Goal: Complete application form: Complete application form

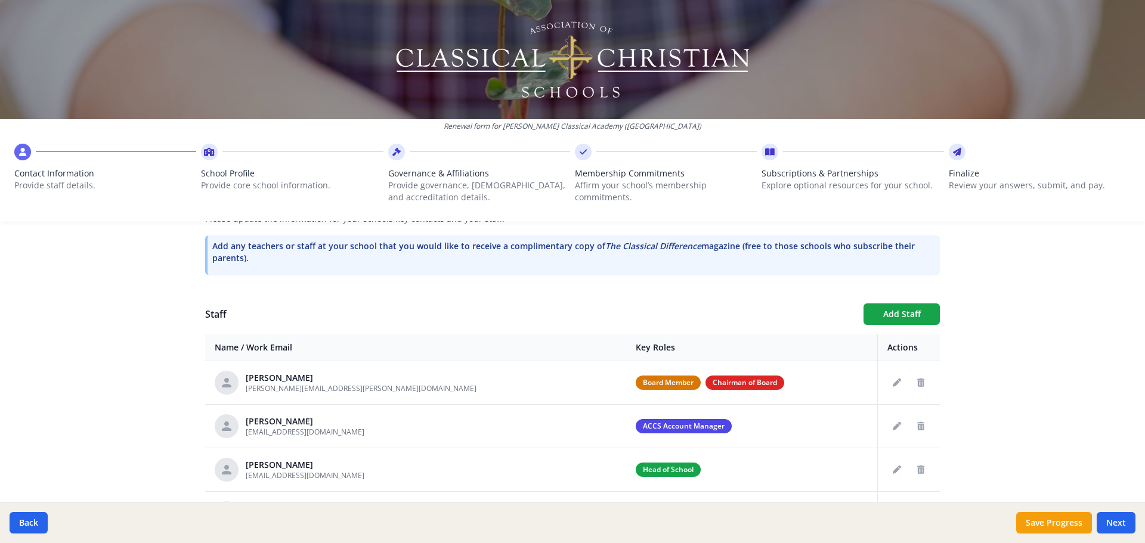
scroll to position [417, 0]
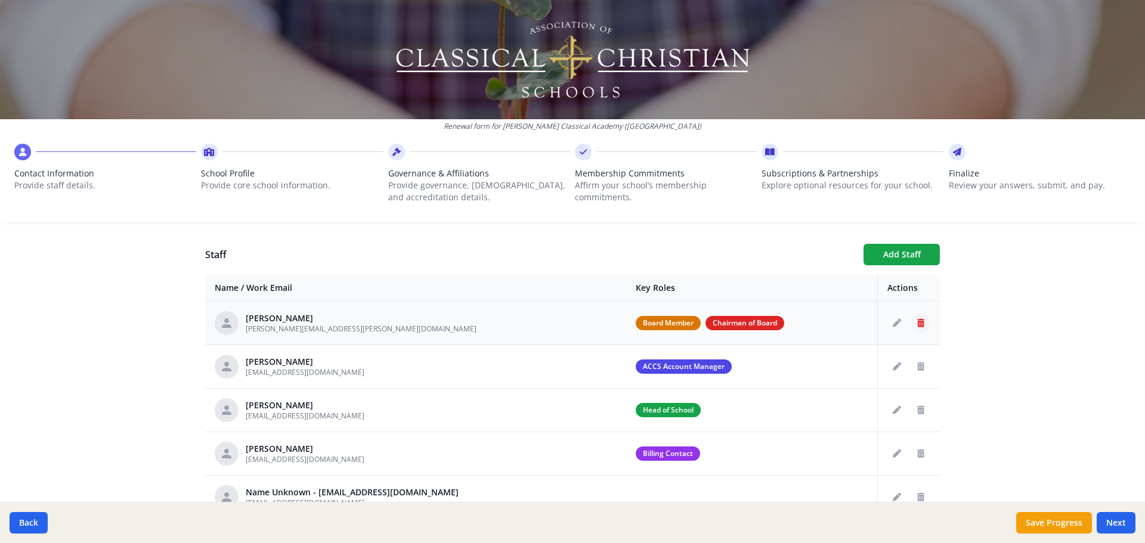
click at [917, 326] on icon "Delete staff" at bounding box center [920, 323] width 7 height 8
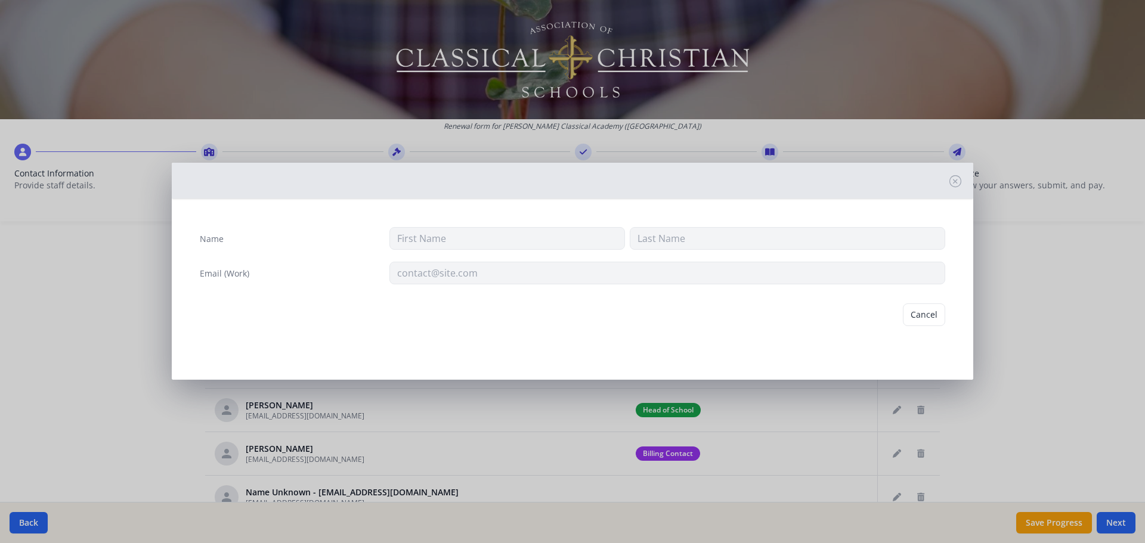
type input "[PERSON_NAME]"
type input "[PERSON_NAME][EMAIL_ADDRESS][PERSON_NAME][DOMAIN_NAME]"
click at [920, 321] on button "Delete" at bounding box center [924, 315] width 41 height 23
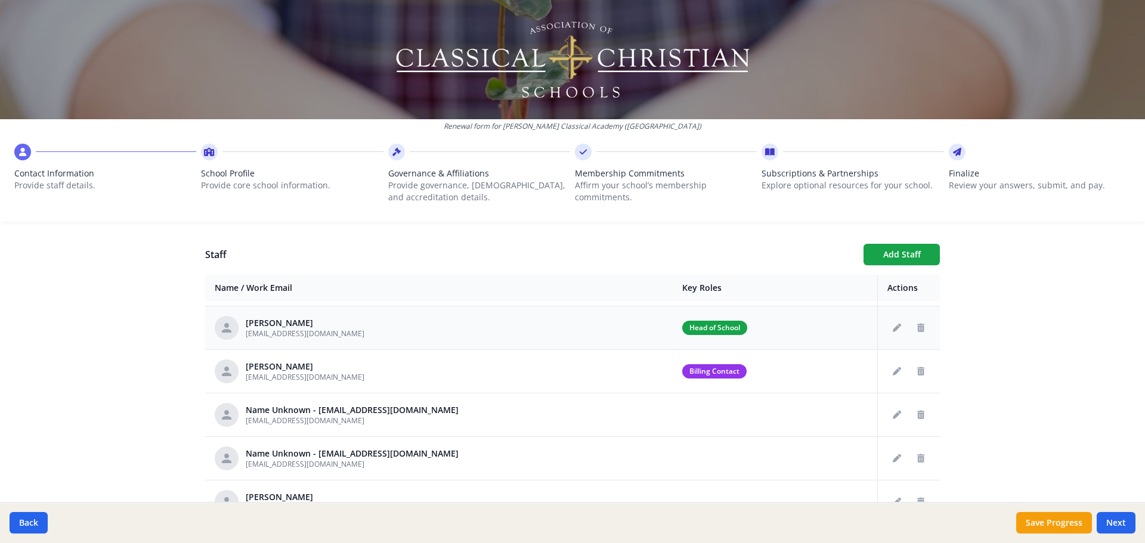
scroll to position [60, 0]
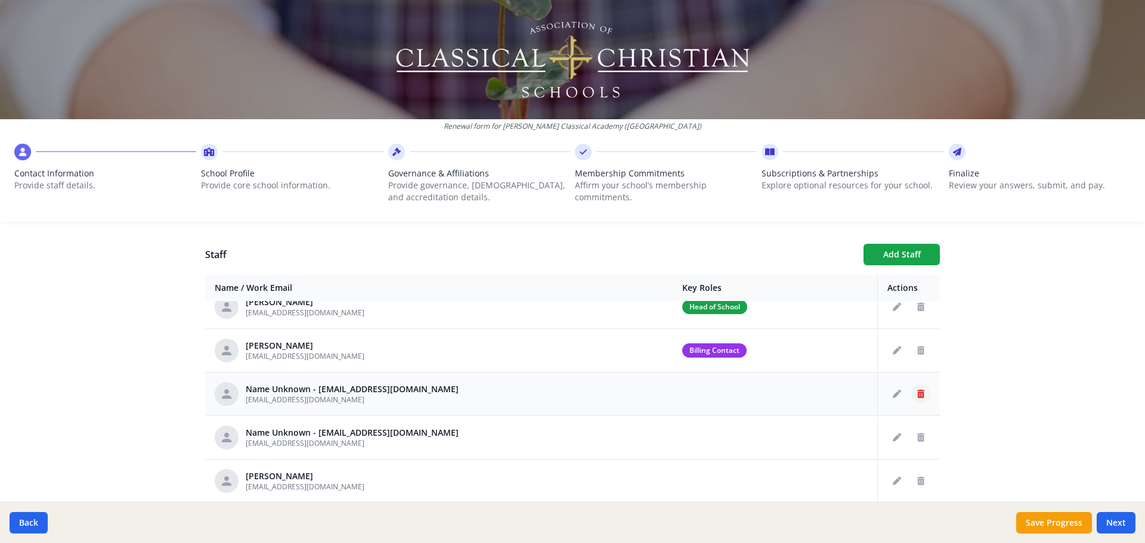
click at [917, 394] on icon "Delete staff" at bounding box center [920, 394] width 7 height 8
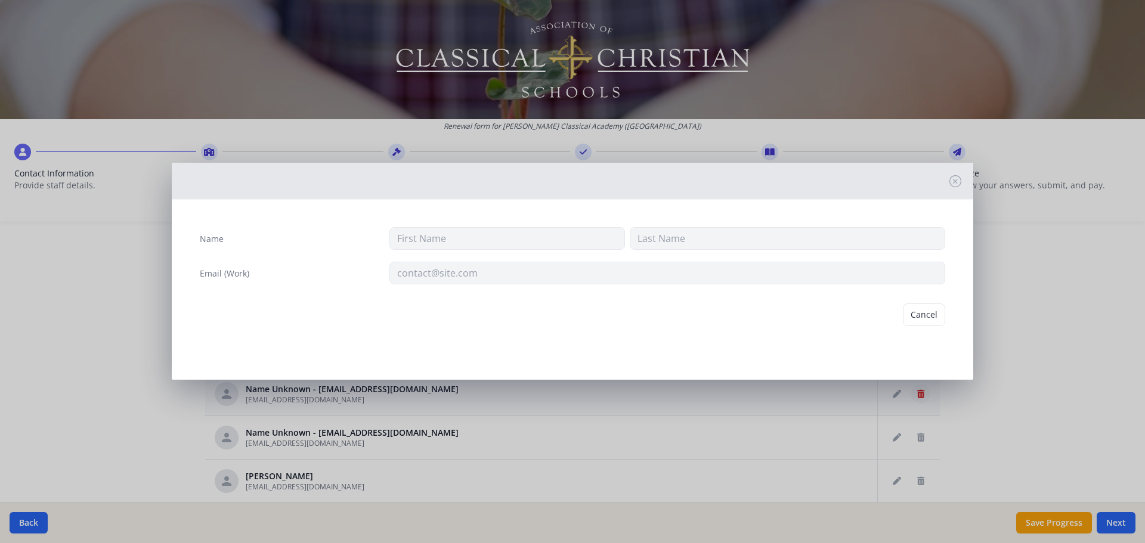
type input "[EMAIL_ADDRESS][DOMAIN_NAME]"
click at [909, 318] on button "Delete" at bounding box center [924, 315] width 41 height 23
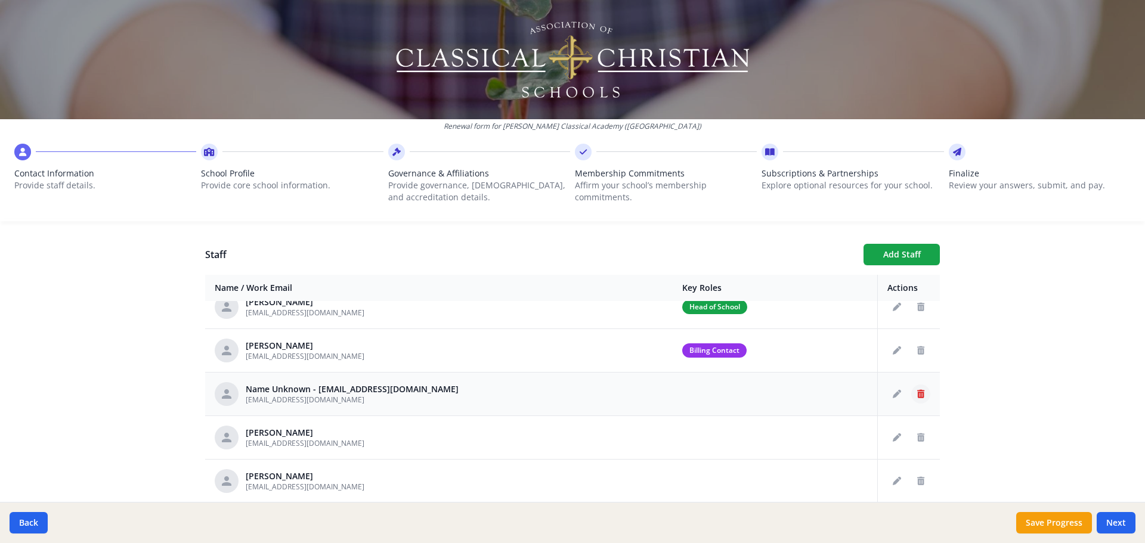
click at [917, 392] on icon "Delete staff" at bounding box center [920, 394] width 7 height 8
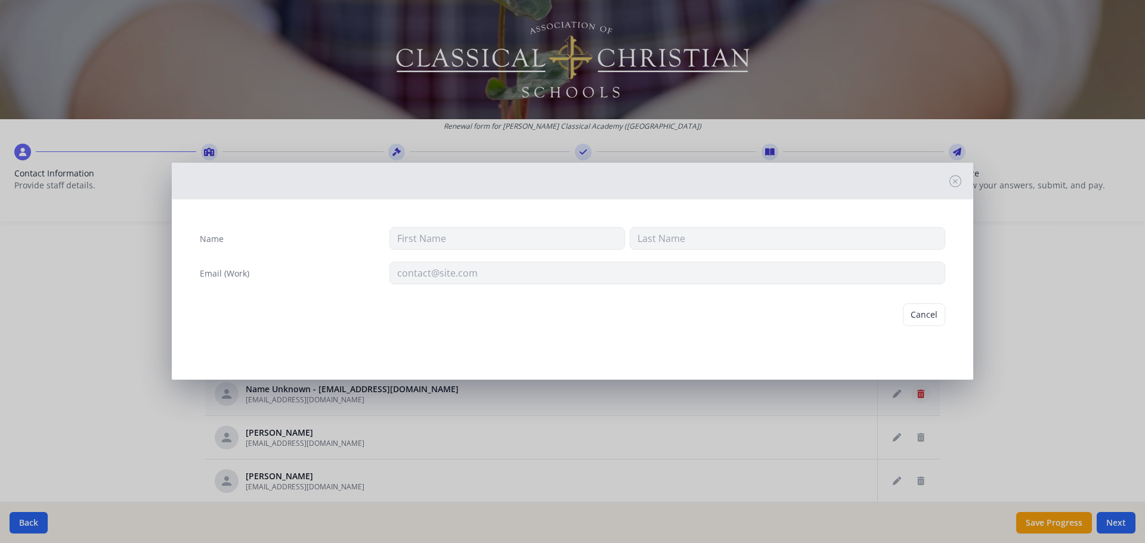
type input "[EMAIL_ADDRESS][DOMAIN_NAME]"
click at [925, 315] on button "Delete" at bounding box center [924, 315] width 41 height 23
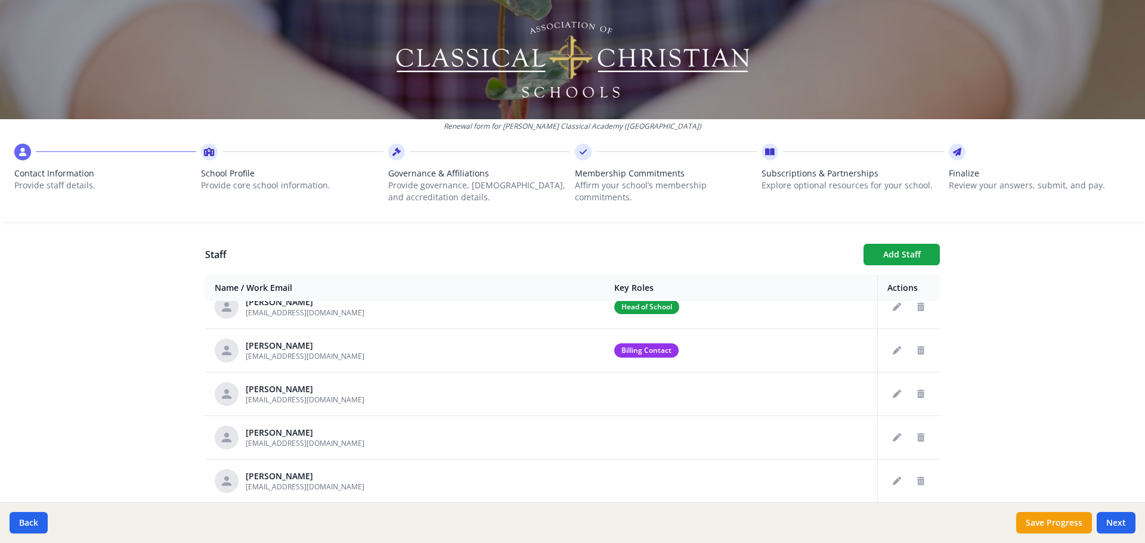
scroll to position [477, 0]
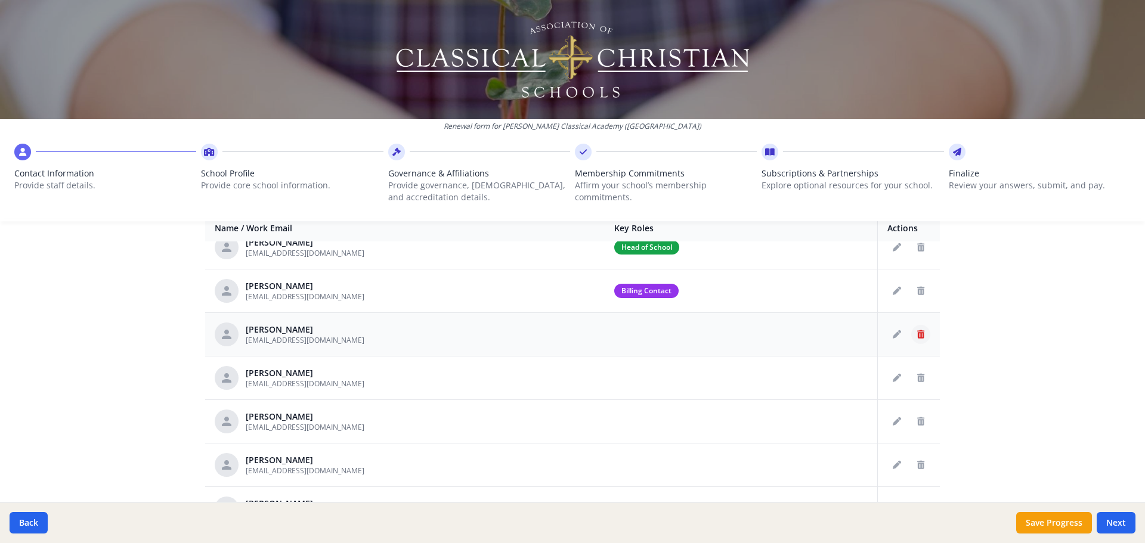
click at [917, 330] on icon "Delete staff" at bounding box center [920, 334] width 7 height 8
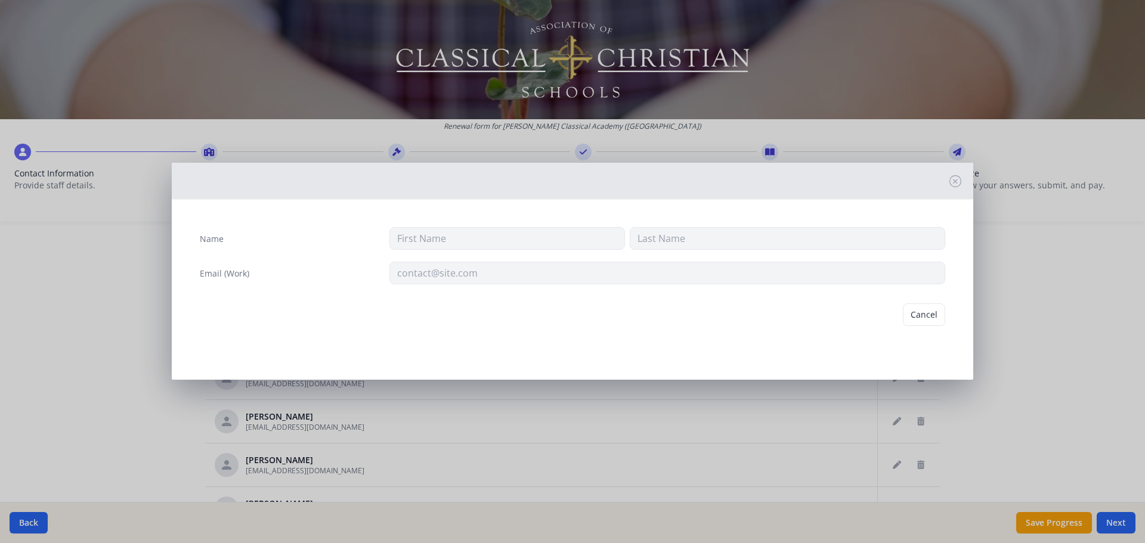
type input "[PERSON_NAME]"
type input "[EMAIL_ADDRESS][DOMAIN_NAME]"
click at [936, 317] on button "Delete" at bounding box center [924, 315] width 41 height 23
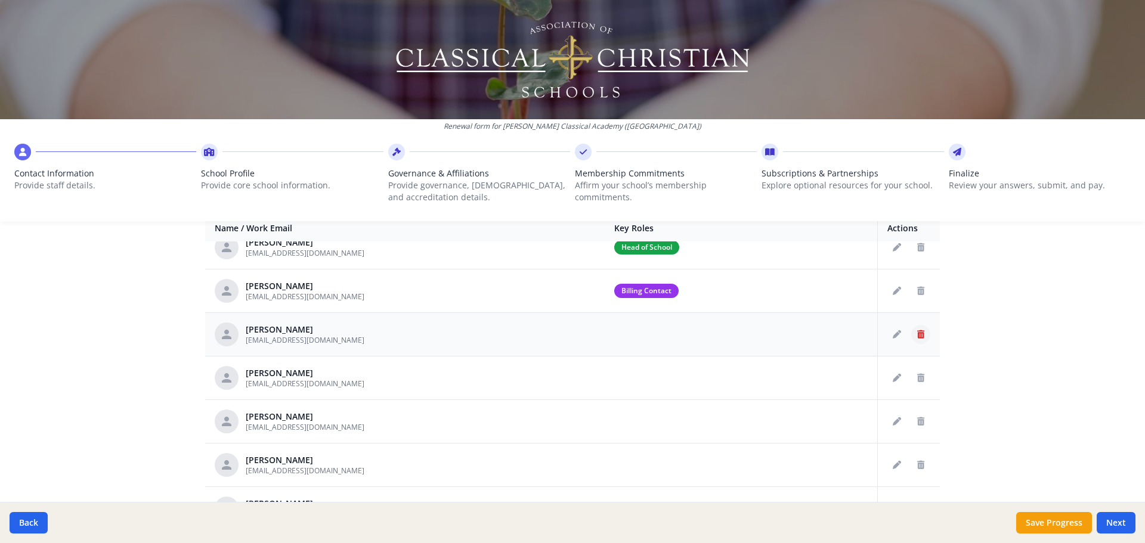
click at [917, 337] on icon "Delete staff" at bounding box center [920, 334] width 7 height 8
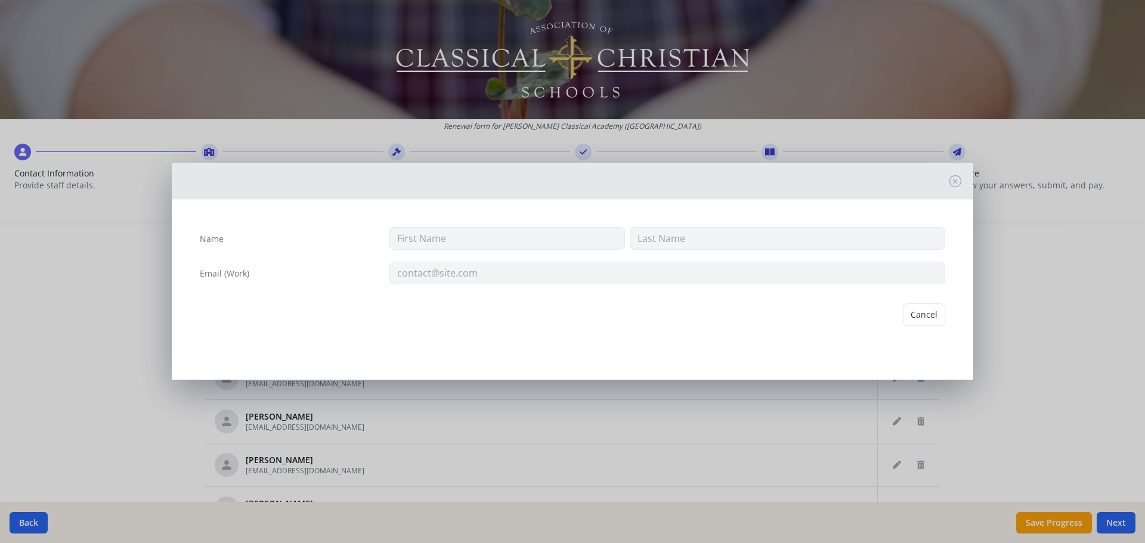
type input "Charlotte"
type input "[PERSON_NAME]"
type input "[EMAIL_ADDRESS][DOMAIN_NAME]"
click at [920, 308] on button "Delete" at bounding box center [924, 315] width 41 height 23
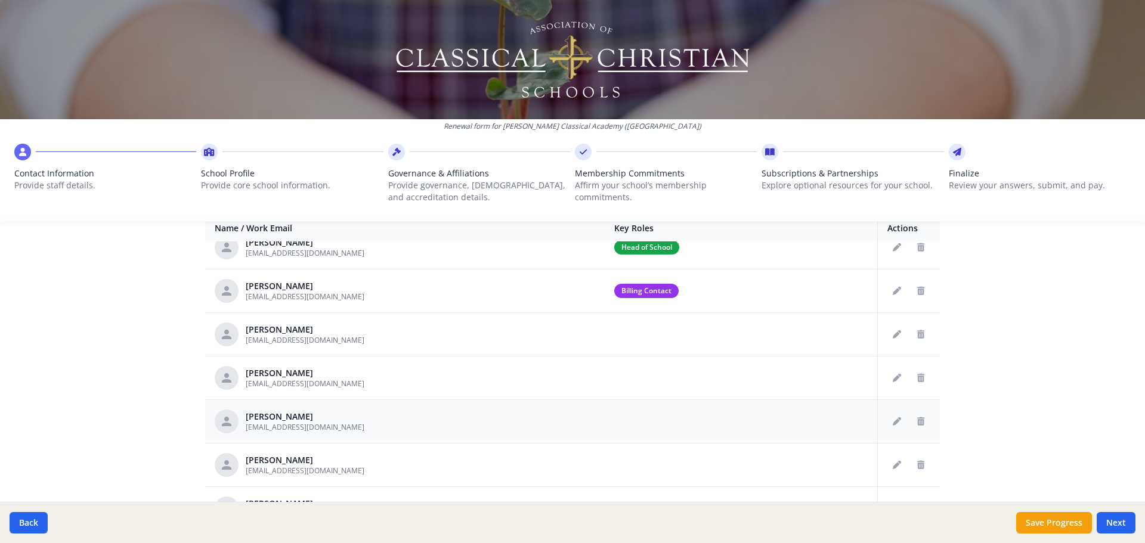
scroll to position [119, 0]
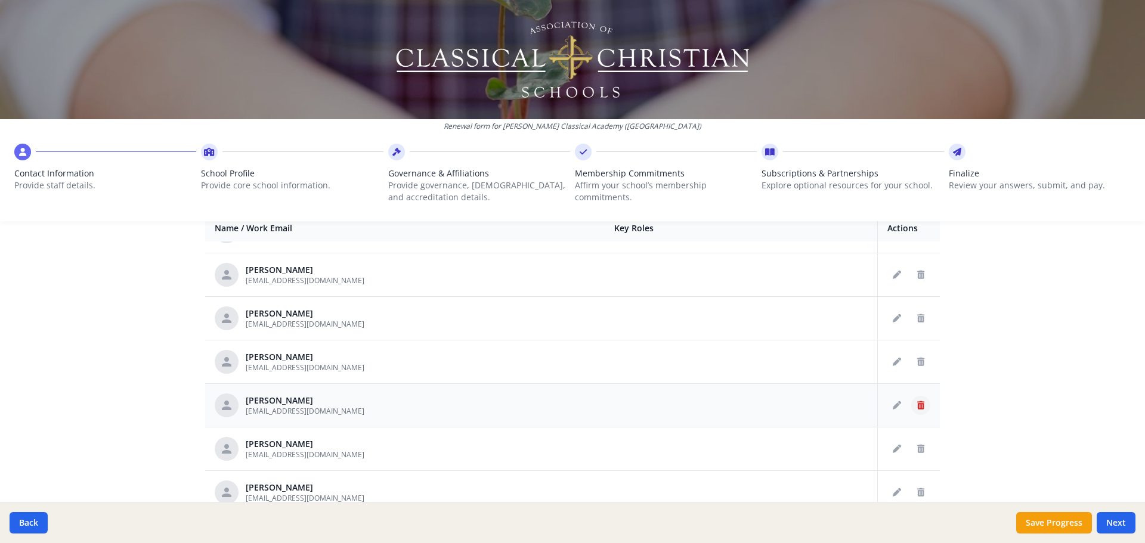
click at [917, 404] on icon "Delete staff" at bounding box center [920, 405] width 7 height 8
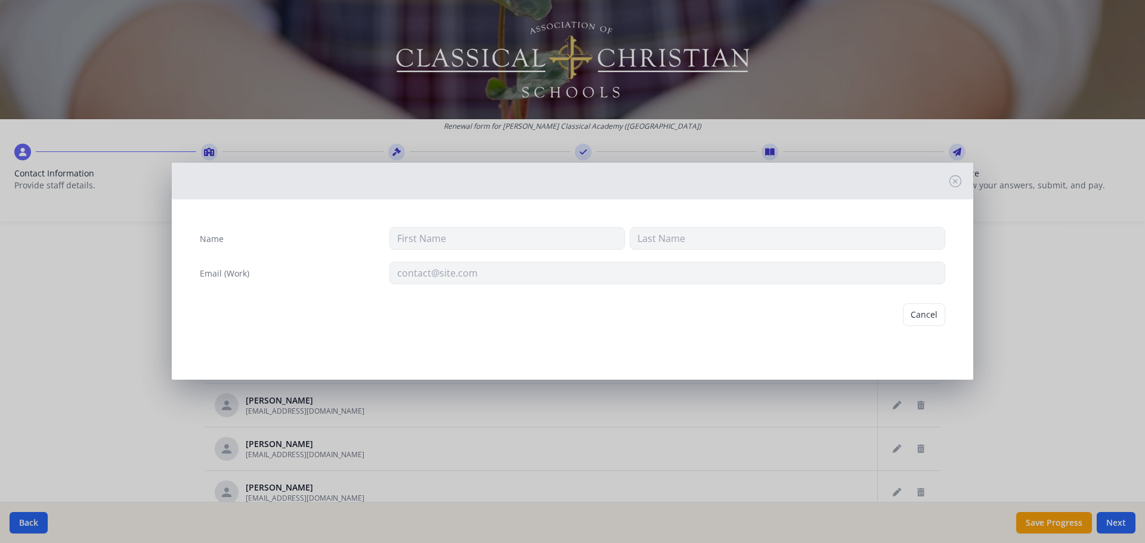
type input "[PERSON_NAME]"
type input "Kitchens"
type input "[EMAIL_ADDRESS][DOMAIN_NAME]"
click at [926, 313] on button "Delete" at bounding box center [924, 315] width 41 height 23
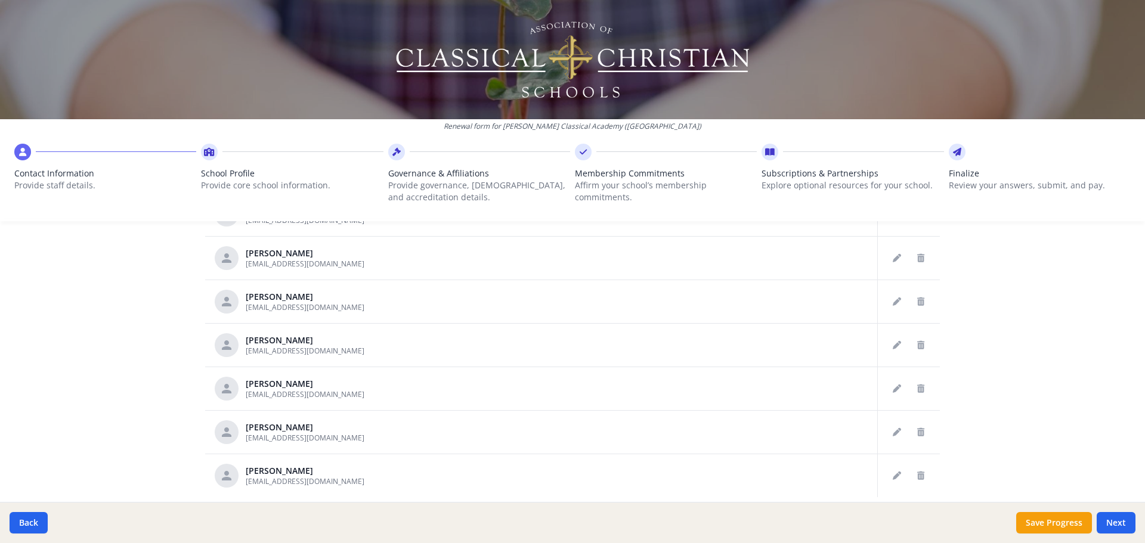
scroll to position [596, 0]
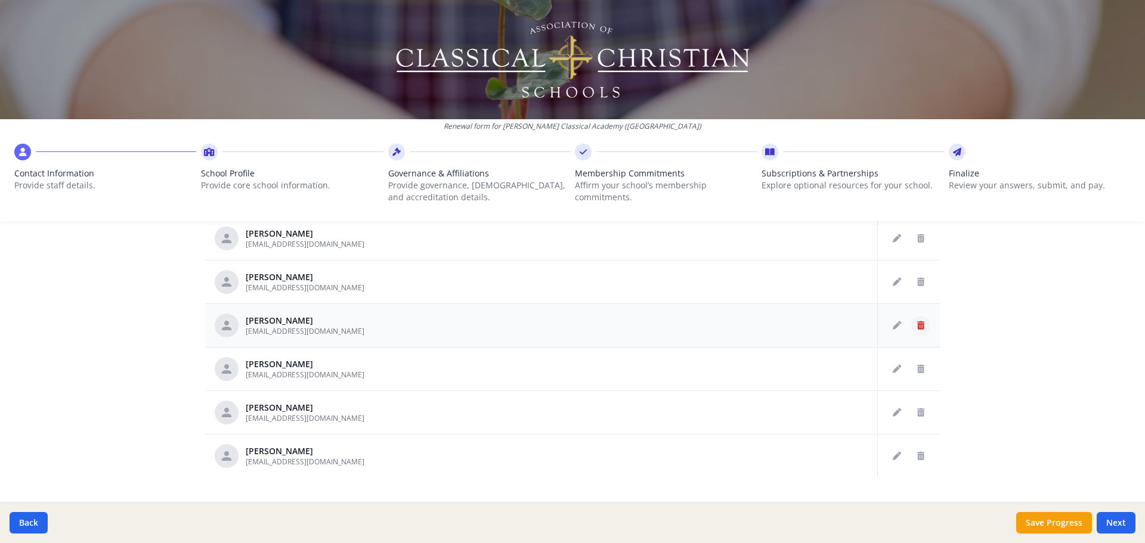
click at [911, 325] on button "Delete staff" at bounding box center [920, 325] width 19 height 19
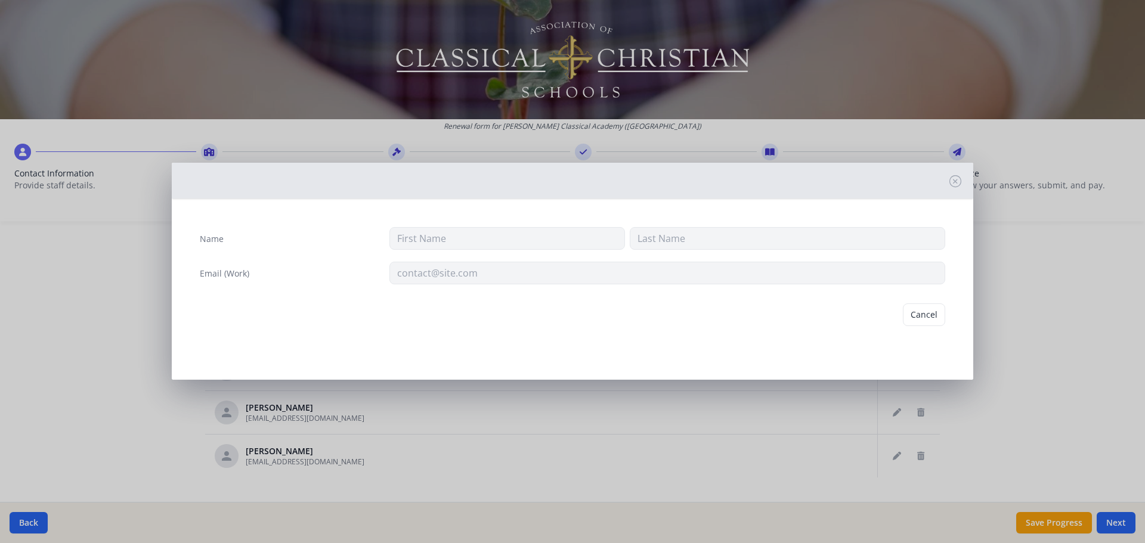
type input "Dlorah"
type input "[PERSON_NAME]"
type input "[EMAIL_ADDRESS][DOMAIN_NAME]"
click at [922, 318] on button "Delete" at bounding box center [924, 315] width 41 height 23
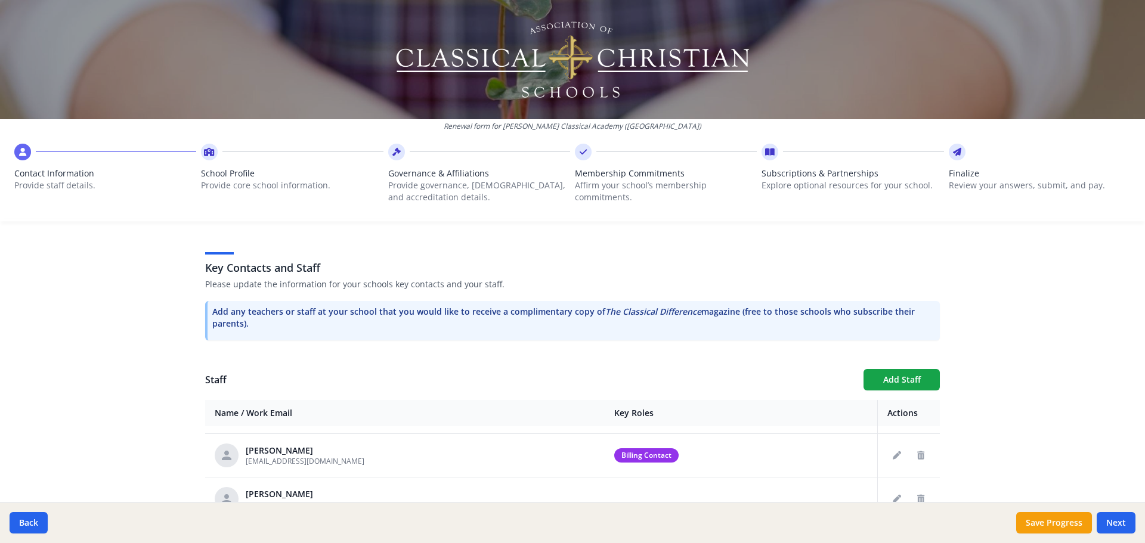
scroll to position [324, 0]
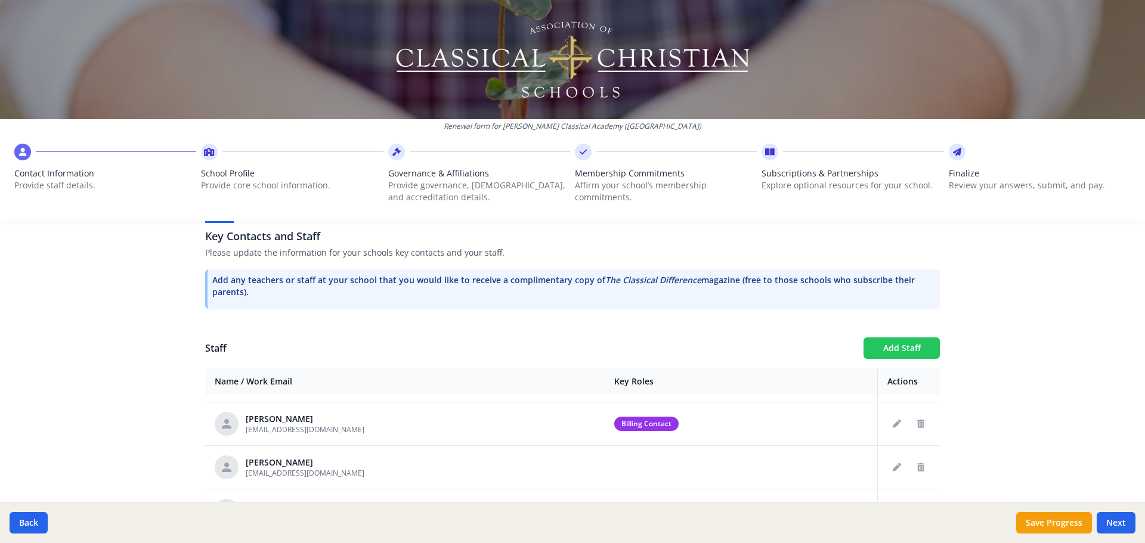
click at [887, 352] on button "Add Staff" at bounding box center [902, 348] width 76 height 21
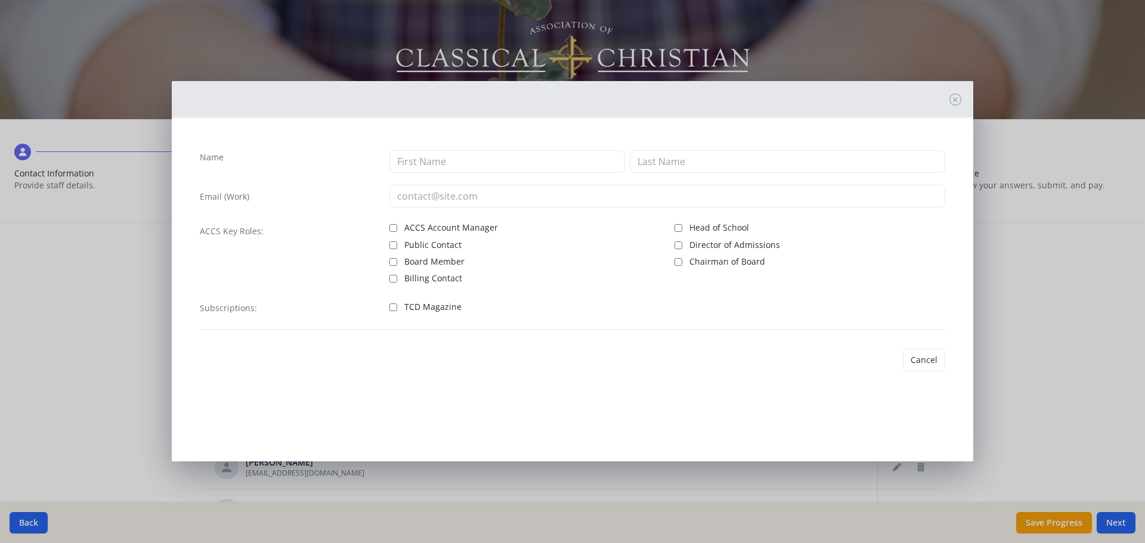
checkbox input "false"
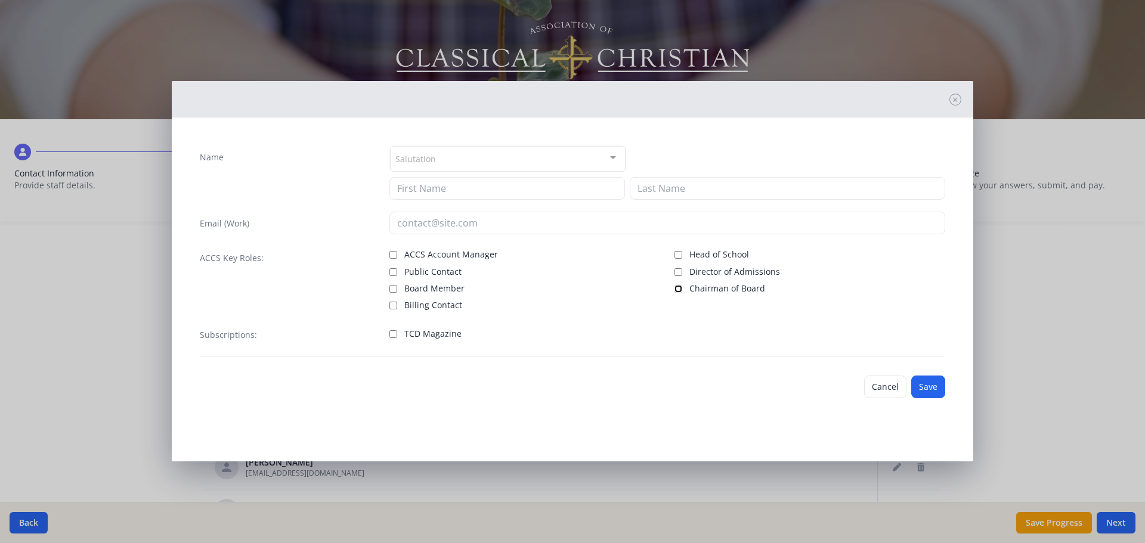
click at [678, 286] on input "Chairman of Board" at bounding box center [678, 289] width 8 height 8
checkbox input "true"
click at [442, 159] on div "Salutation" at bounding box center [508, 159] width 236 height 26
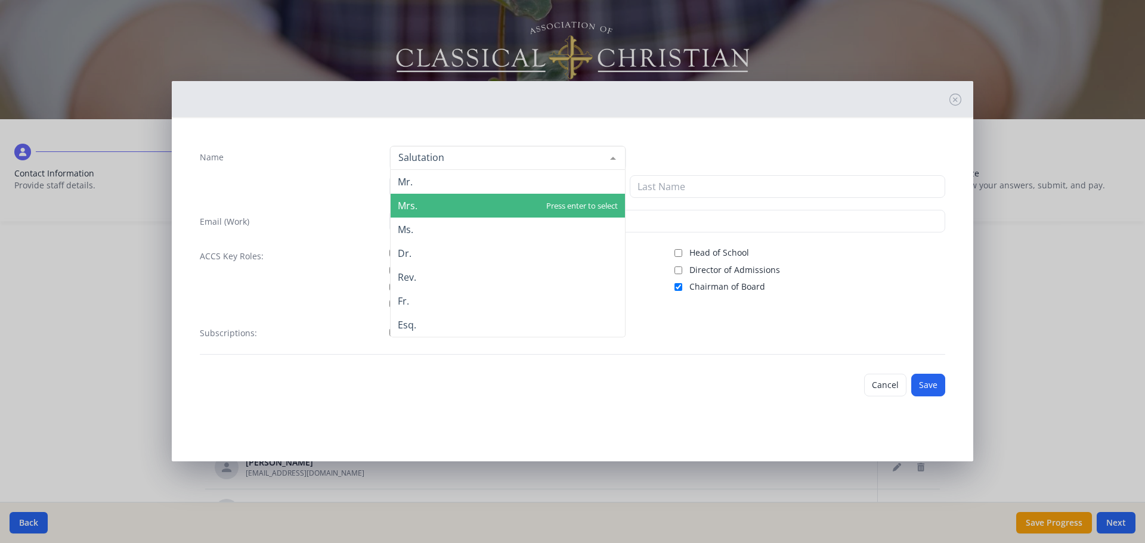
click at [435, 204] on span "Mrs." at bounding box center [508, 206] width 234 height 24
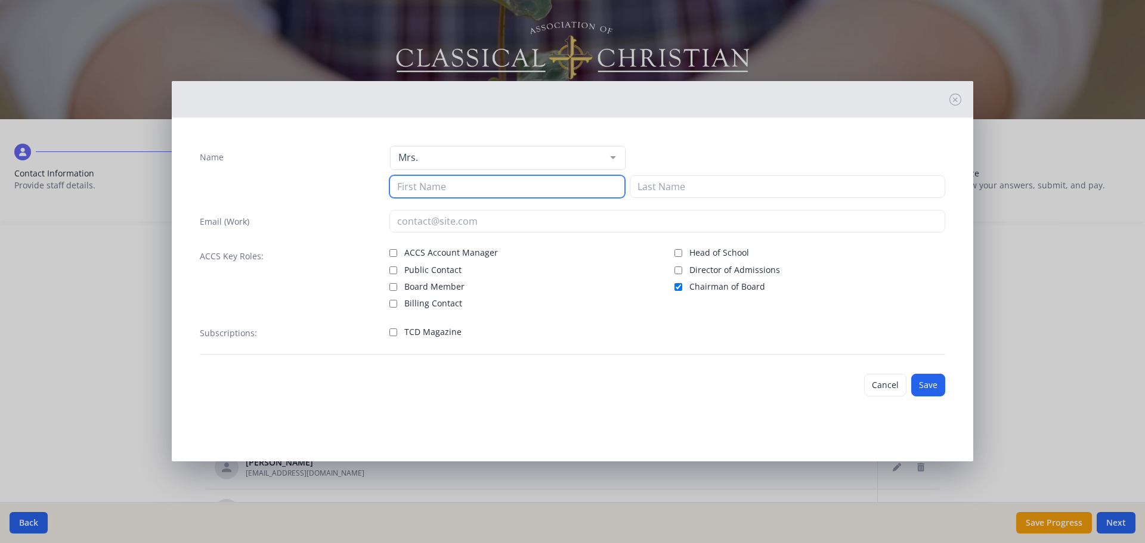
click at [430, 191] on input at bounding box center [507, 186] width 236 height 23
type input "[PERSON_NAME]"
click at [951, 98] on icon at bounding box center [955, 100] width 12 height 12
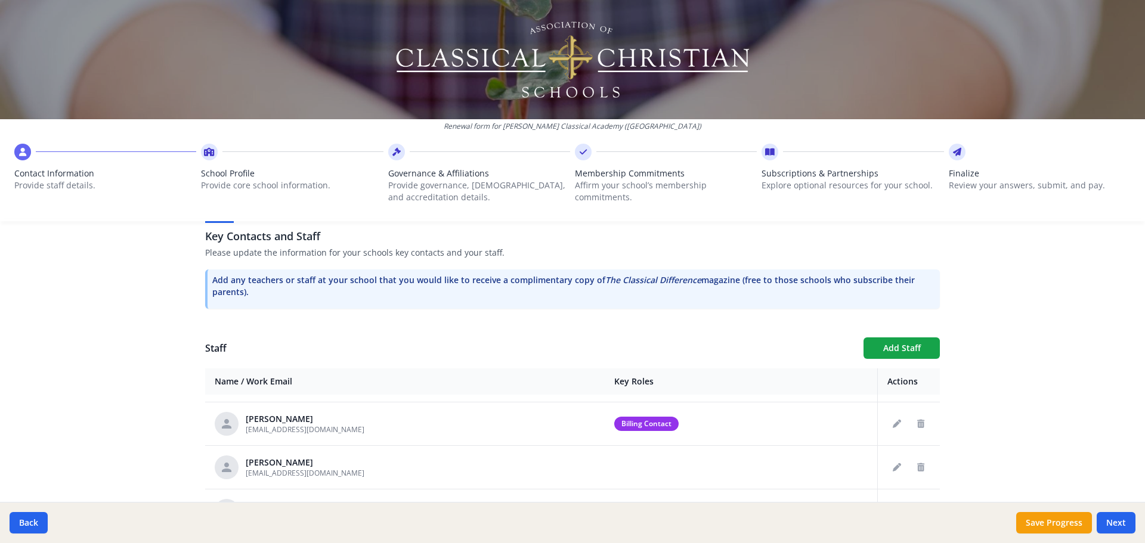
scroll to position [622, 0]
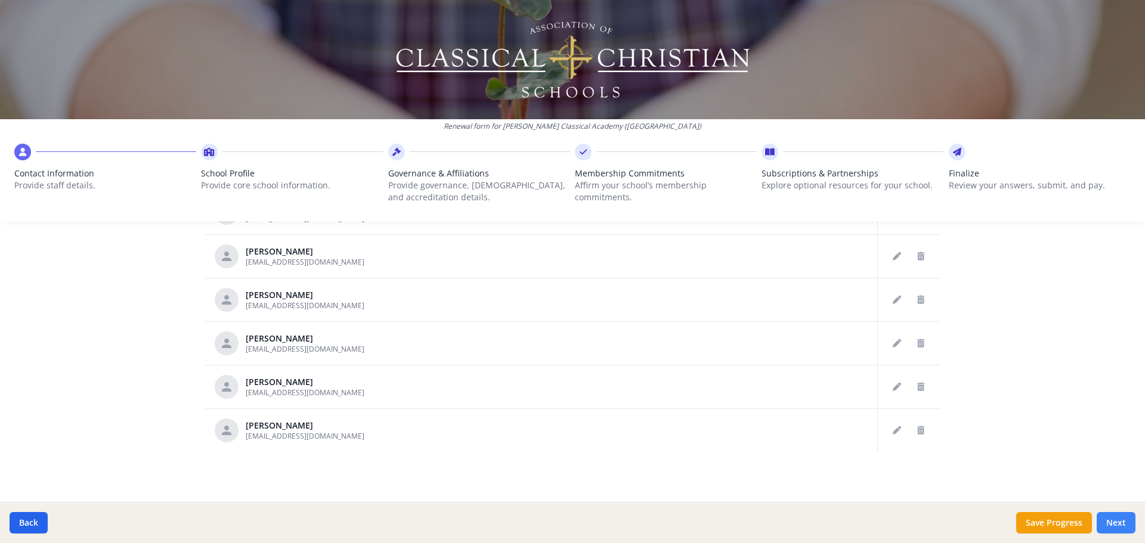
click at [1122, 523] on button "Next" at bounding box center [1116, 522] width 39 height 21
type input "[PHONE_NUMBER]"
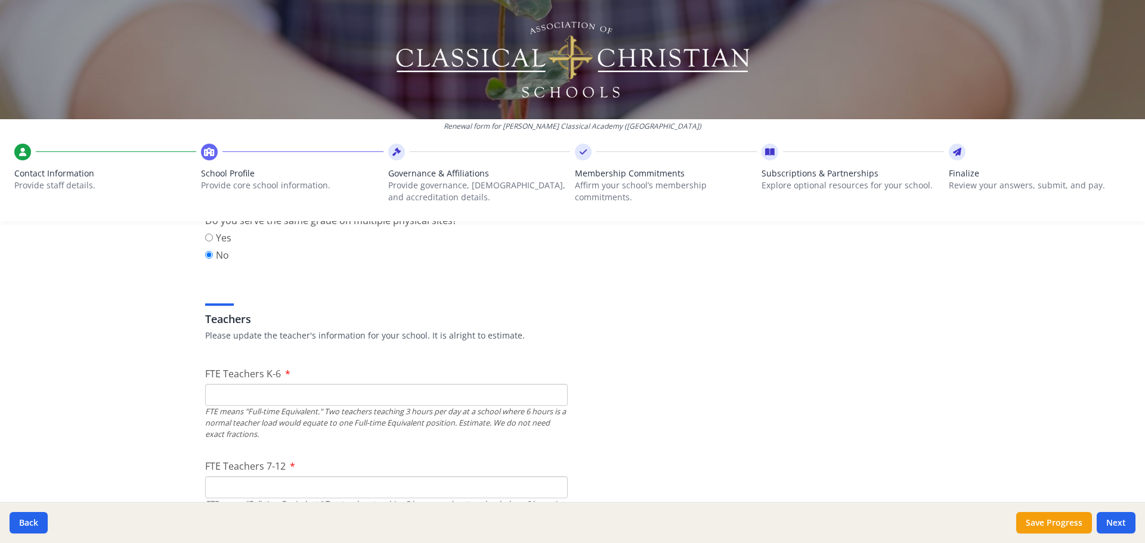
click at [343, 399] on input "FTE Teachers K-6" at bounding box center [386, 395] width 363 height 22
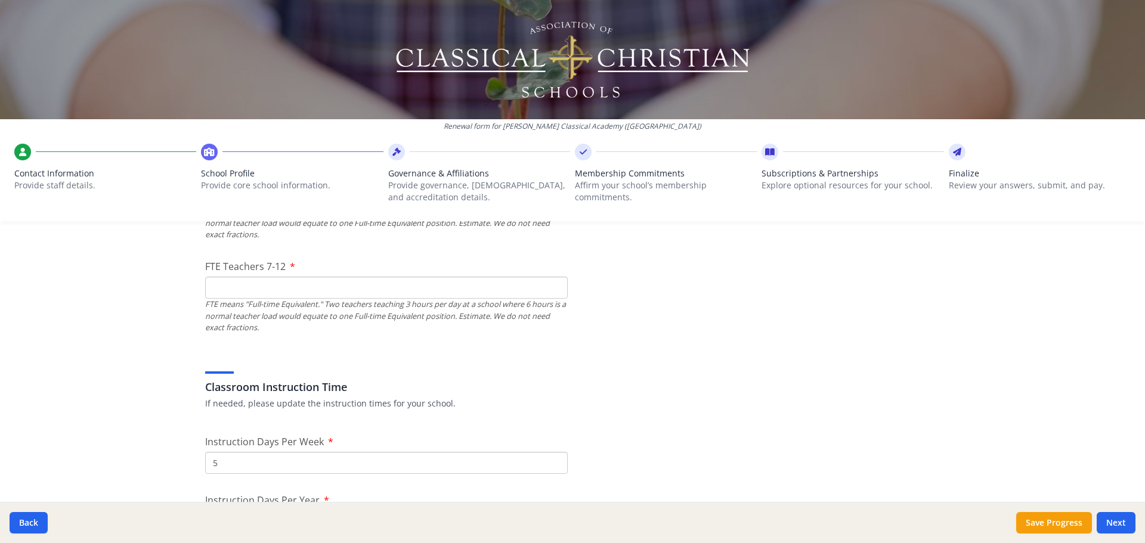
scroll to position [801, 0]
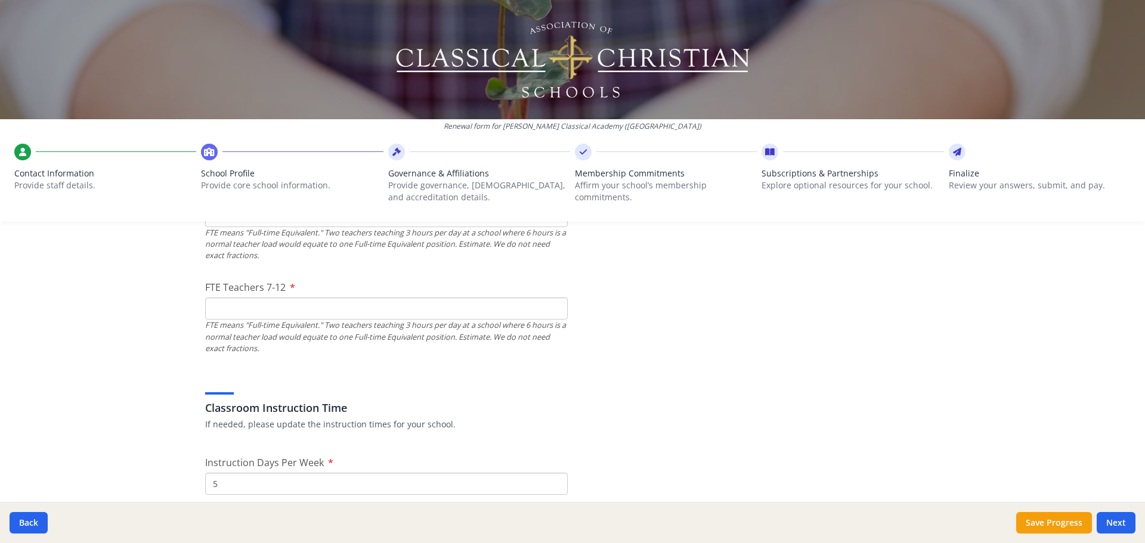
type input "15"
click at [327, 305] on input "FTE Teachers 7-12" at bounding box center [386, 309] width 363 height 22
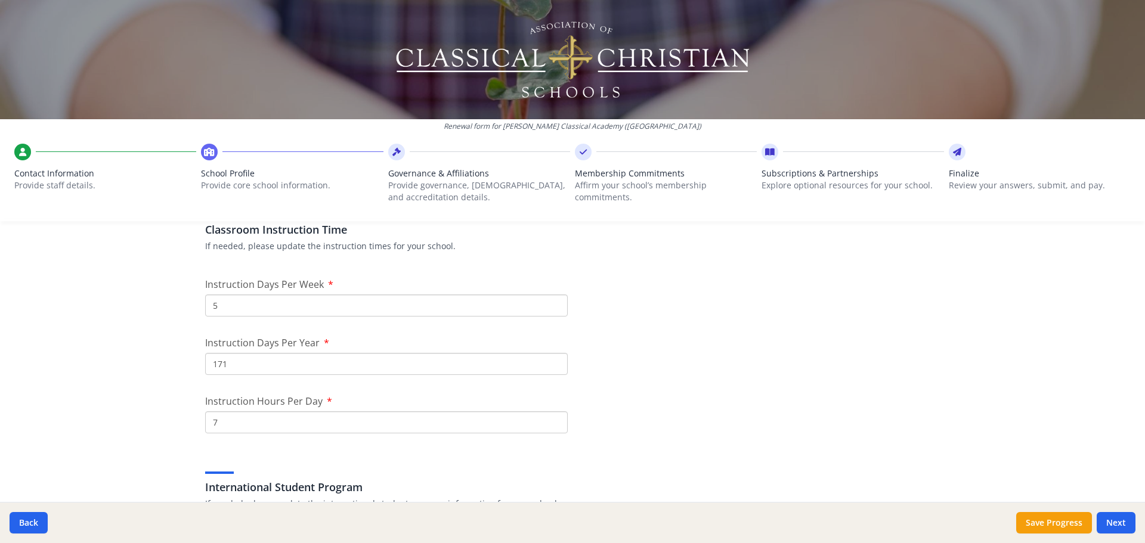
scroll to position [980, 0]
type input "7"
click at [261, 369] on input "171" at bounding box center [386, 363] width 363 height 22
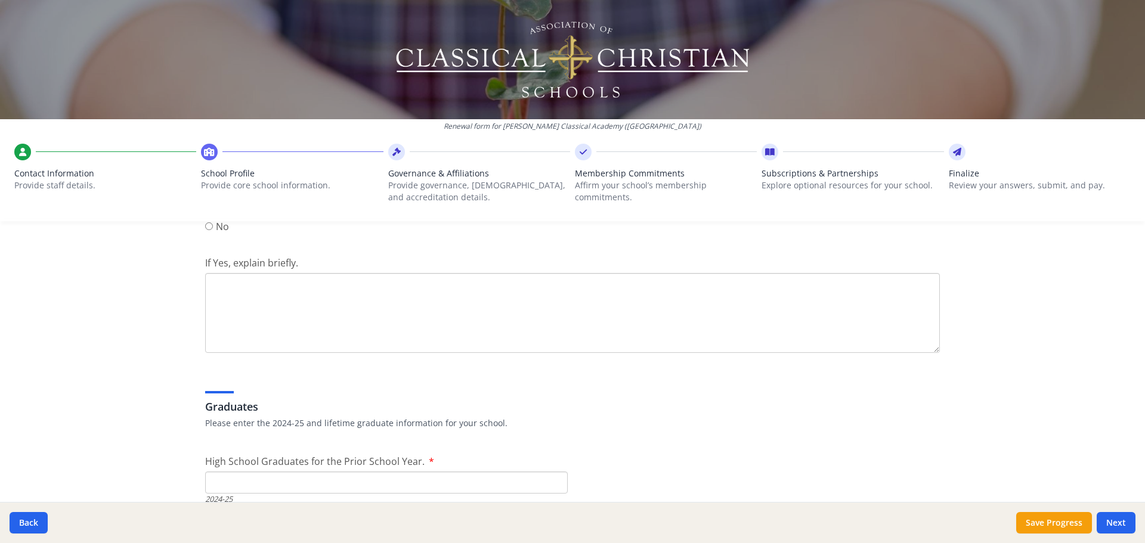
scroll to position [1755, 0]
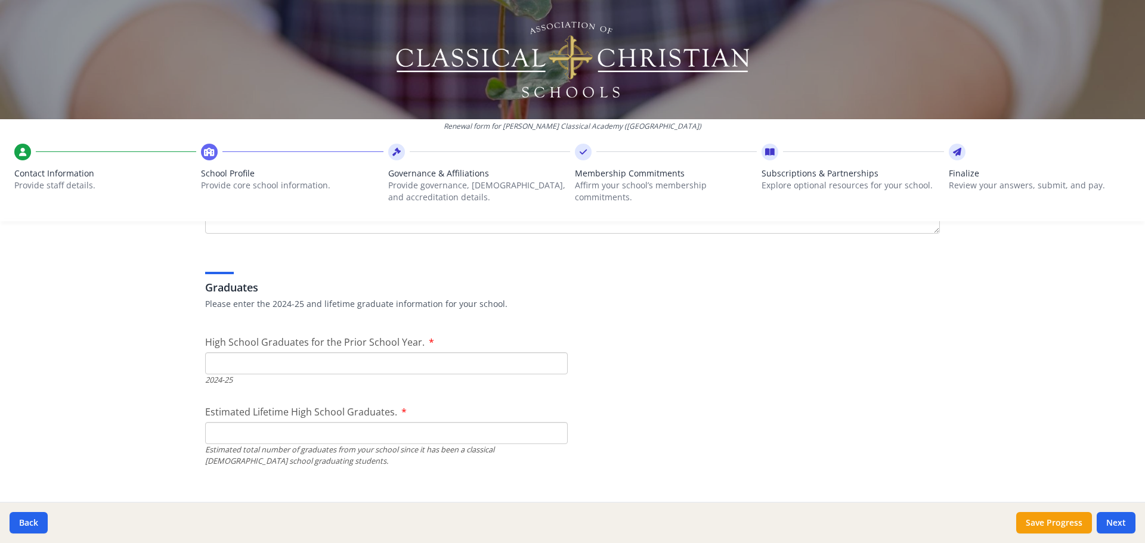
type input "173"
click at [286, 365] on input "High School Graduates for the Prior School Year." at bounding box center [386, 363] width 363 height 22
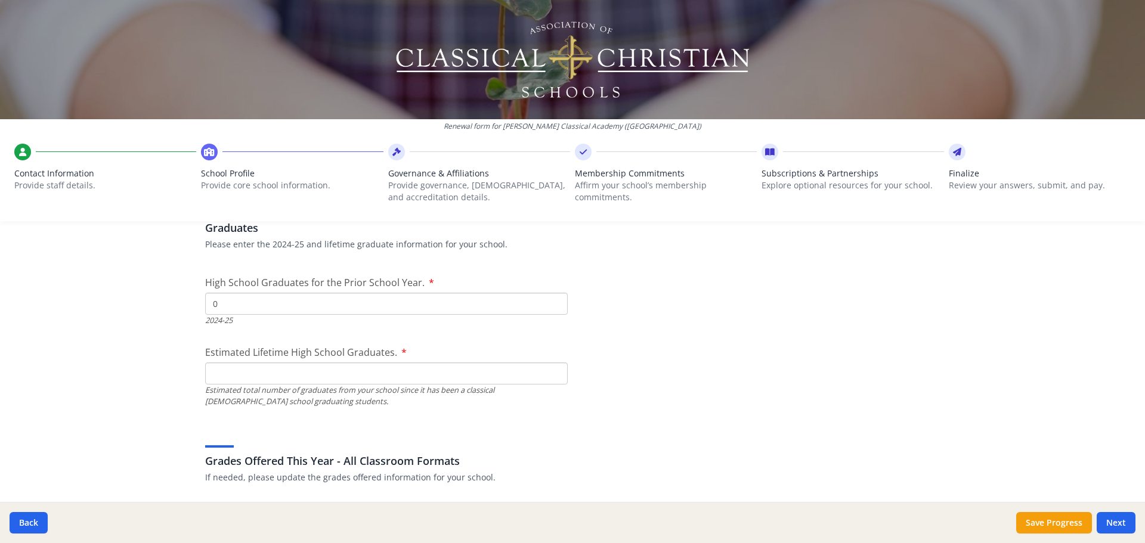
type input "0"
click at [274, 370] on input "Estimated Lifetime High School Graduates." at bounding box center [386, 374] width 363 height 22
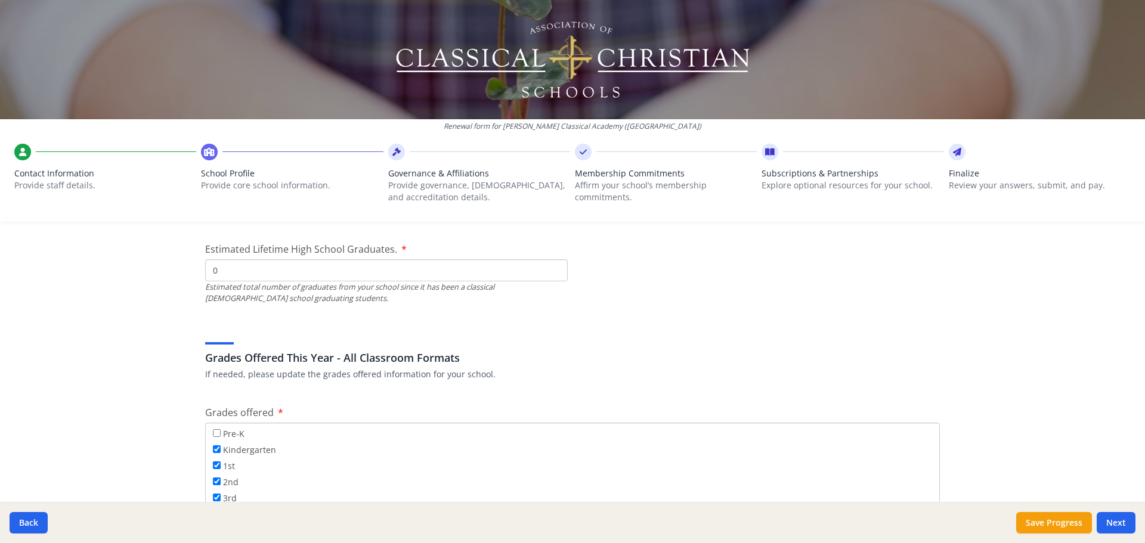
scroll to position [1934, 0]
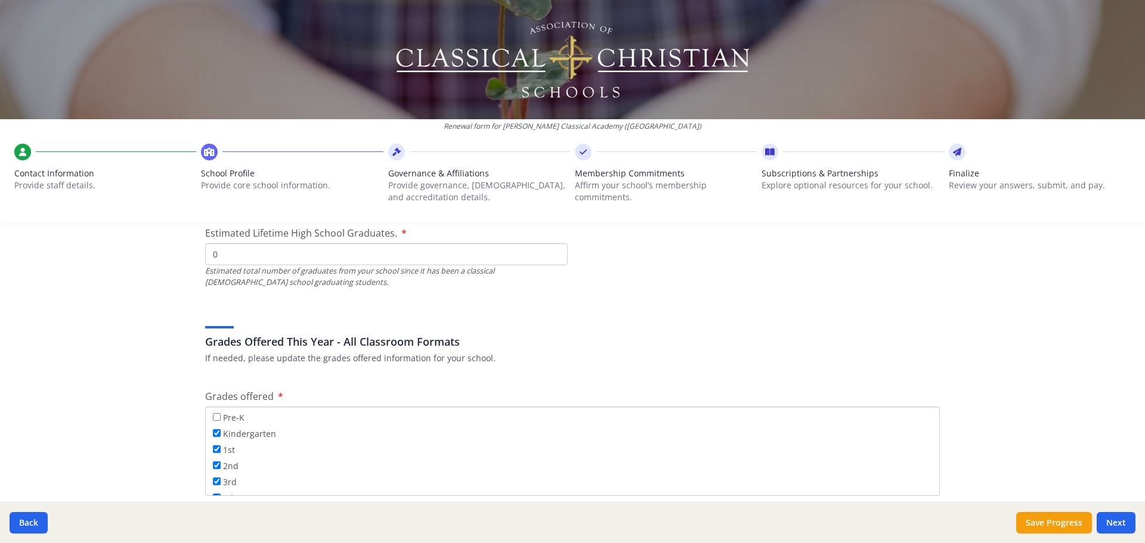
type input "0"
click at [213, 416] on input "Pre-K" at bounding box center [217, 417] width 8 height 8
checkbox input "true"
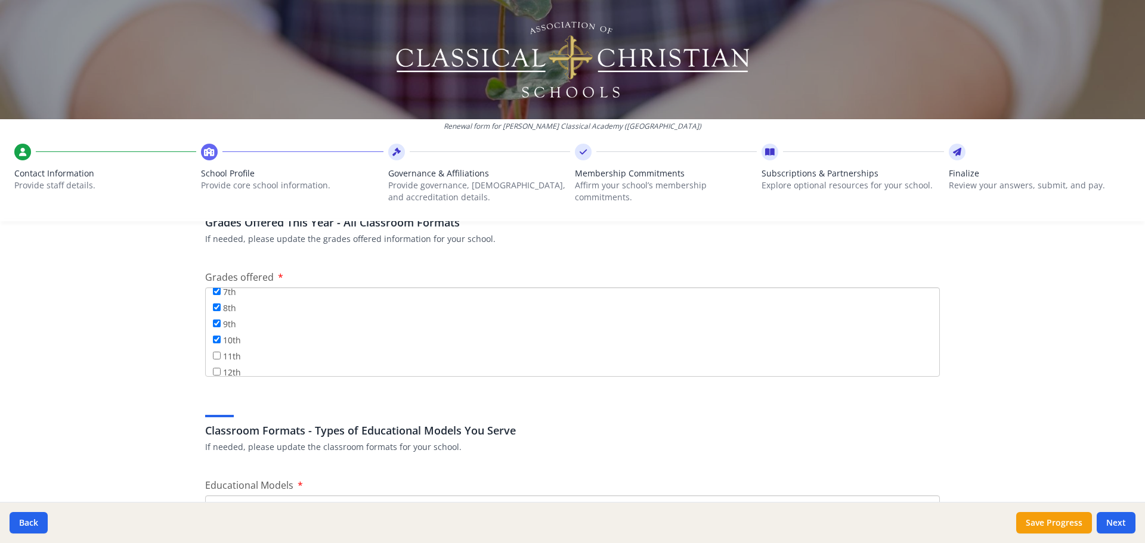
scroll to position [144, 0]
click at [213, 348] on input "11th" at bounding box center [217, 347] width 8 height 8
checkbox input "true"
click at [213, 360] on input "12th" at bounding box center [217, 363] width 8 height 8
checkbox input "true"
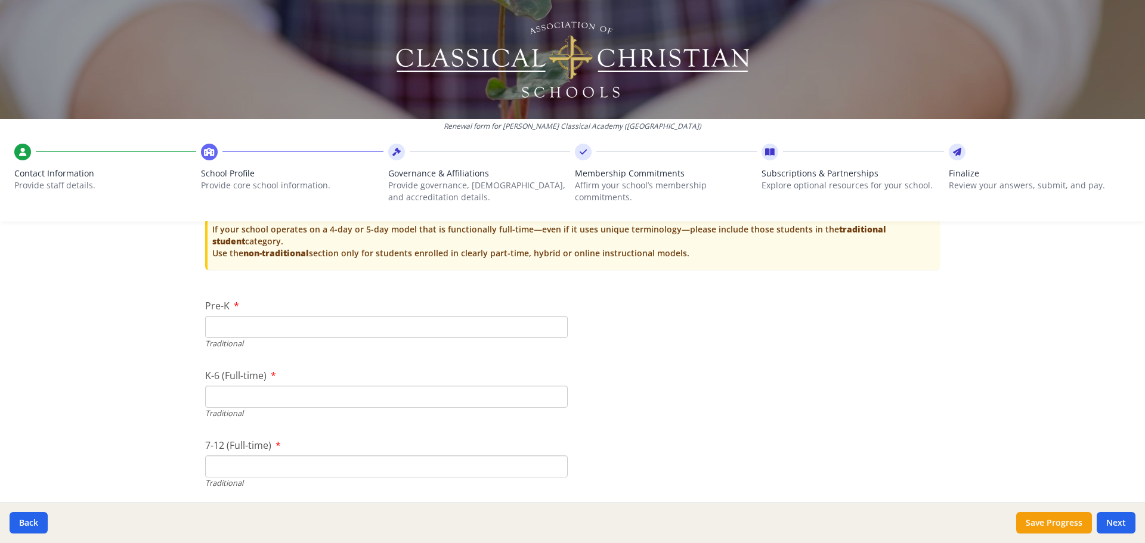
scroll to position [2530, 0]
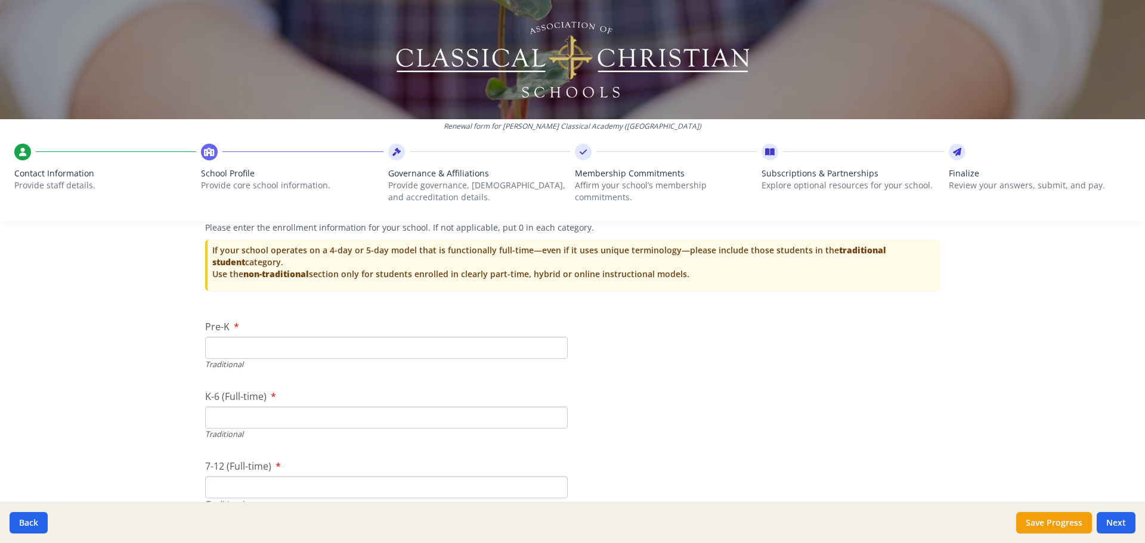
click at [253, 348] on input "Pre-K" at bounding box center [386, 348] width 363 height 22
type input "37"
click at [241, 420] on input "K-6 (Full-time)" at bounding box center [386, 418] width 363 height 22
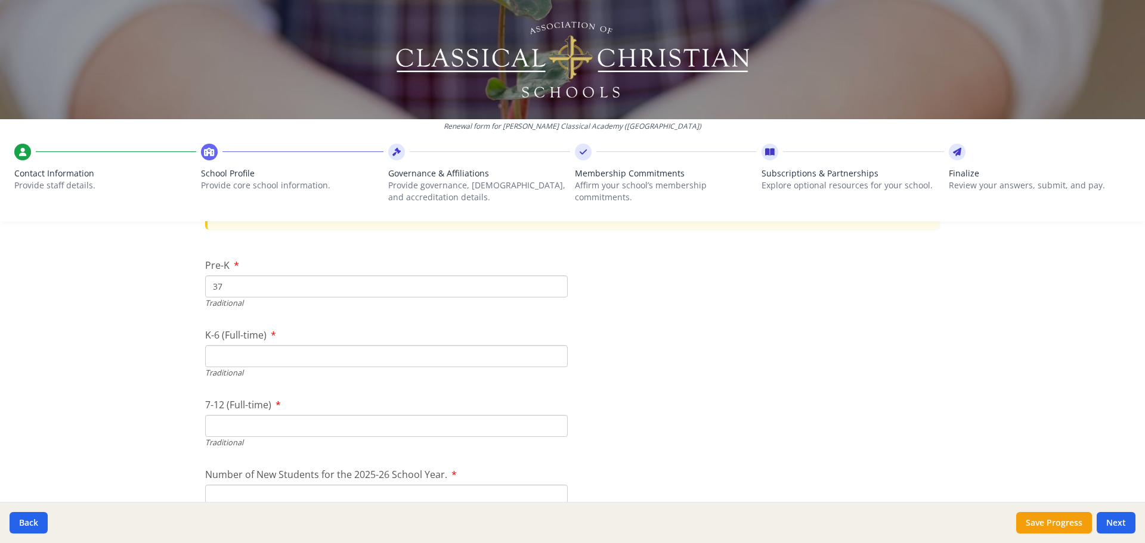
scroll to position [2650, 0]
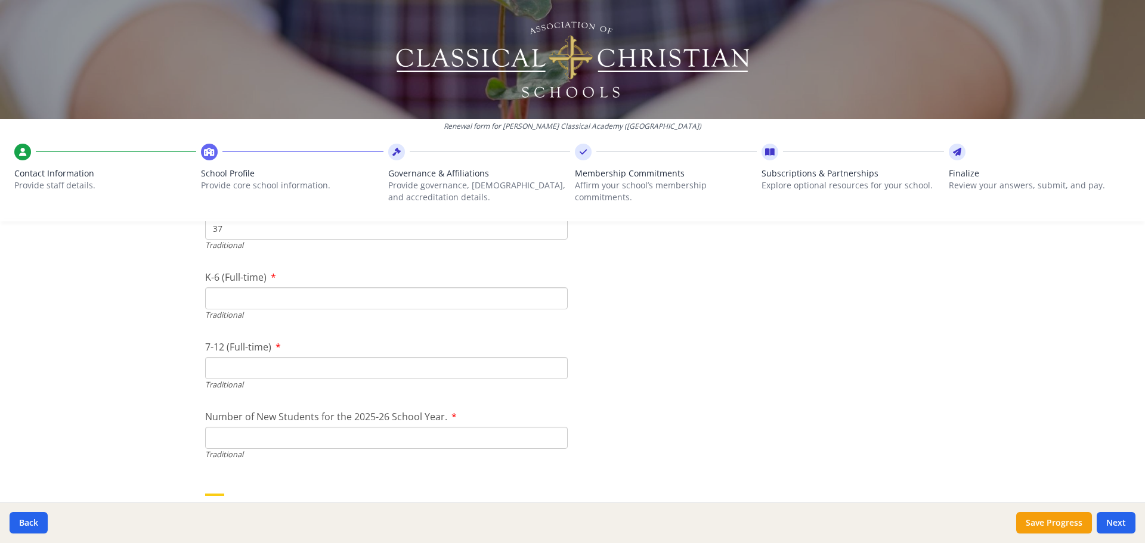
click at [227, 308] on input "K-6 (Full-time)" at bounding box center [386, 298] width 363 height 22
type input "198"
click at [250, 376] on input "7-12 (Full-time)" at bounding box center [386, 368] width 363 height 22
click at [308, 365] on input "7-12 (Full-time)" at bounding box center [386, 368] width 363 height 22
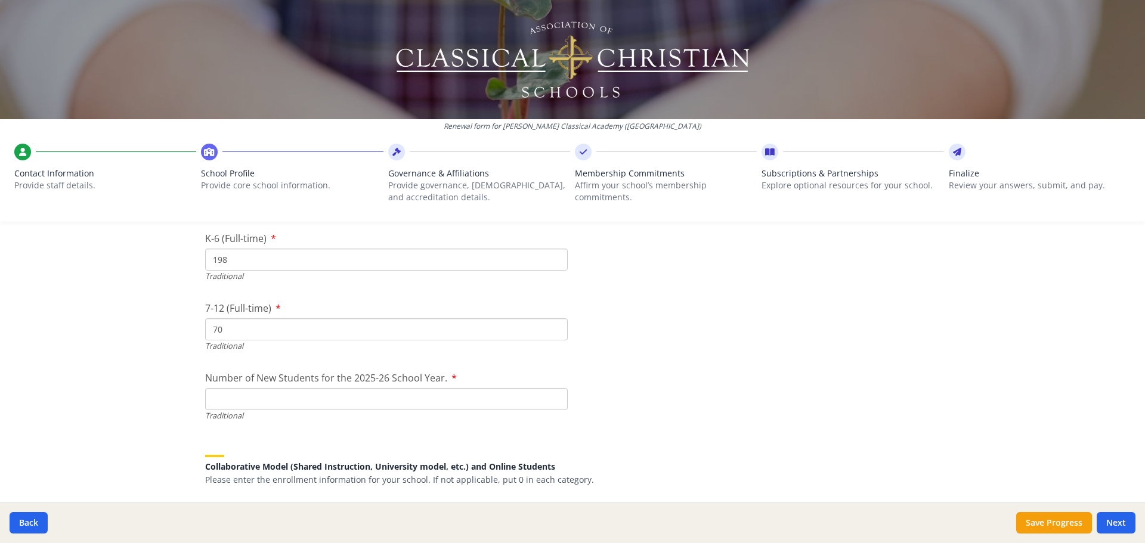
scroll to position [2709, 0]
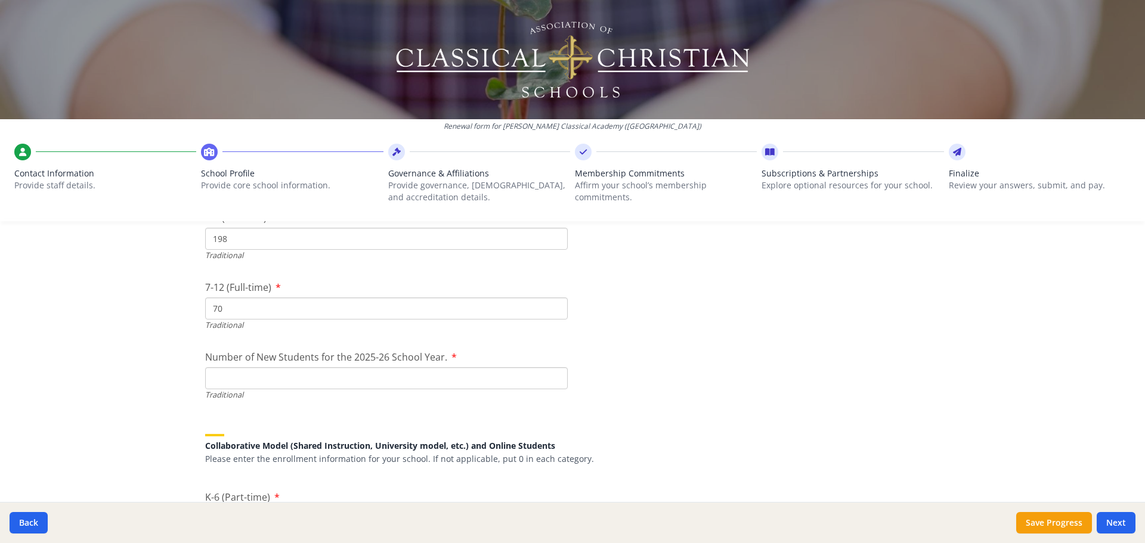
type input "70"
click at [305, 377] on input "Number of New Students for the 2025-26 School Year." at bounding box center [386, 378] width 363 height 22
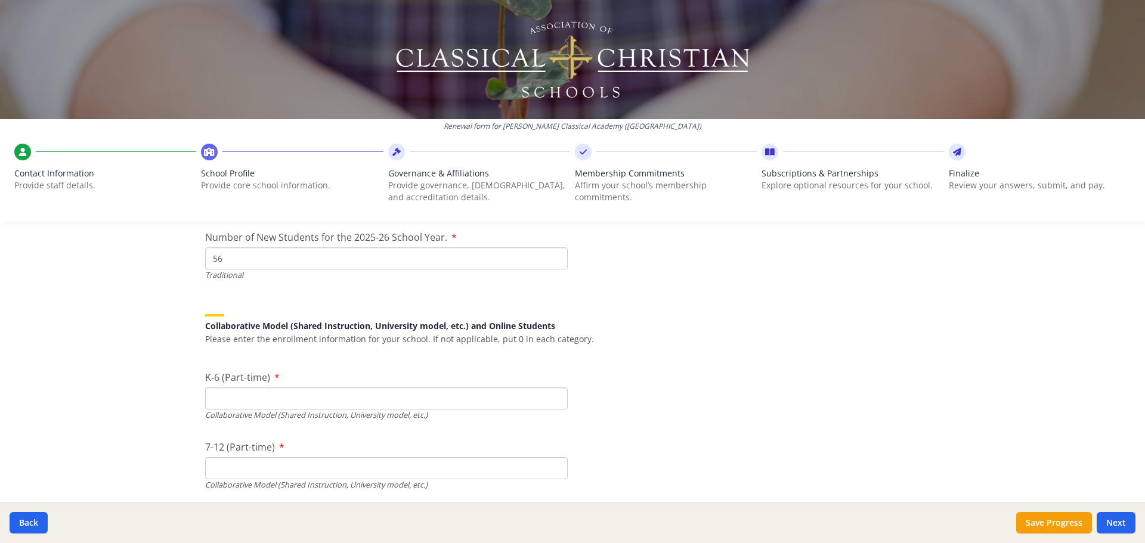
scroll to position [2828, 0]
type input "56"
click at [377, 401] on input "K-6 (Part-time)" at bounding box center [386, 399] width 363 height 22
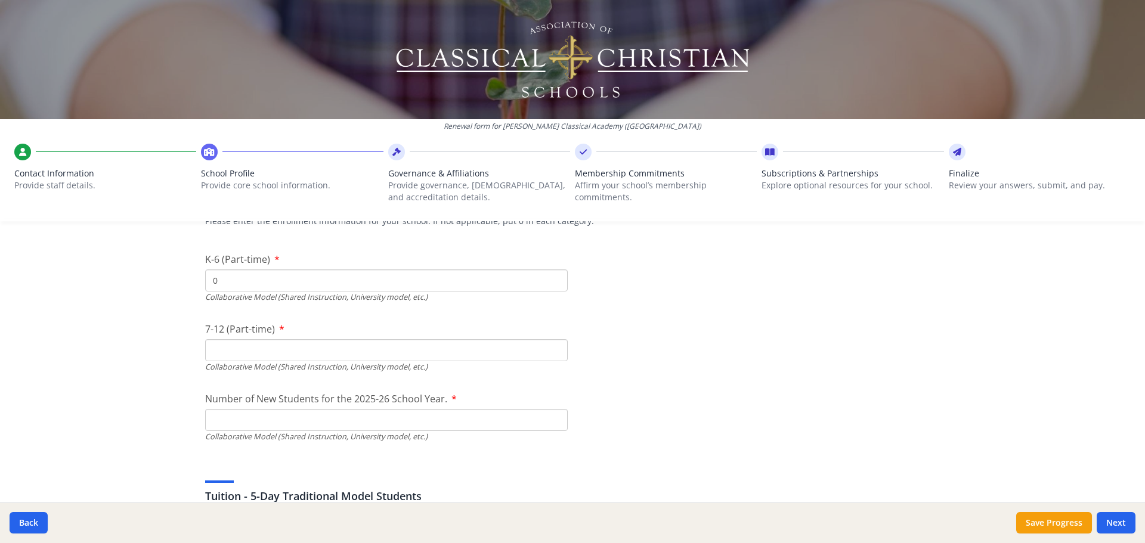
scroll to position [2948, 0]
type input "0"
click at [349, 354] on input "7-12 (Part-time)" at bounding box center [386, 350] width 363 height 22
type input "0"
click at [347, 151] on input "Number of New Students for the 2025-26 School Year." at bounding box center [386, 140] width 363 height 22
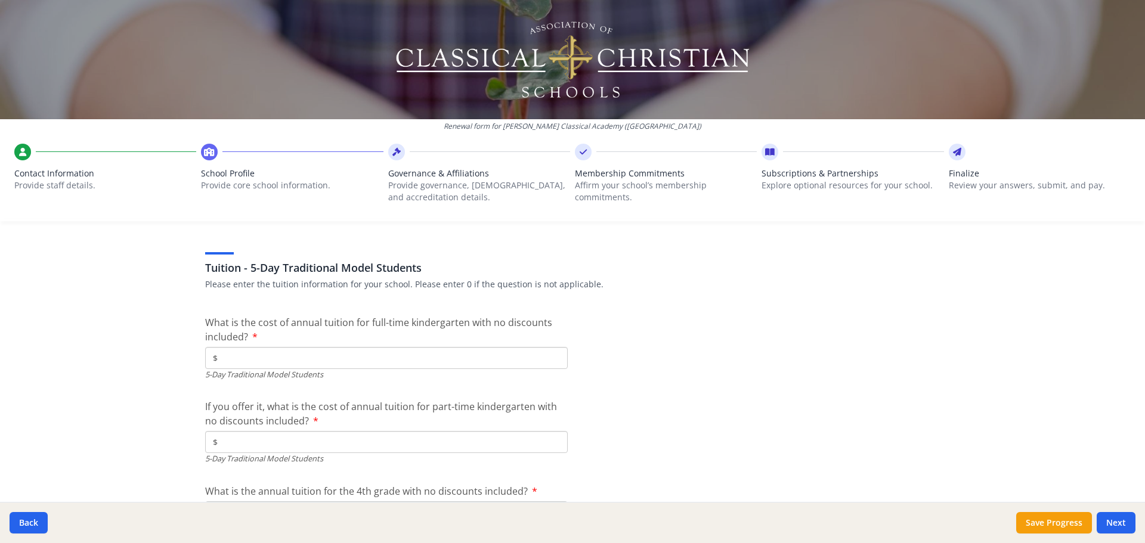
scroll to position [3186, 0]
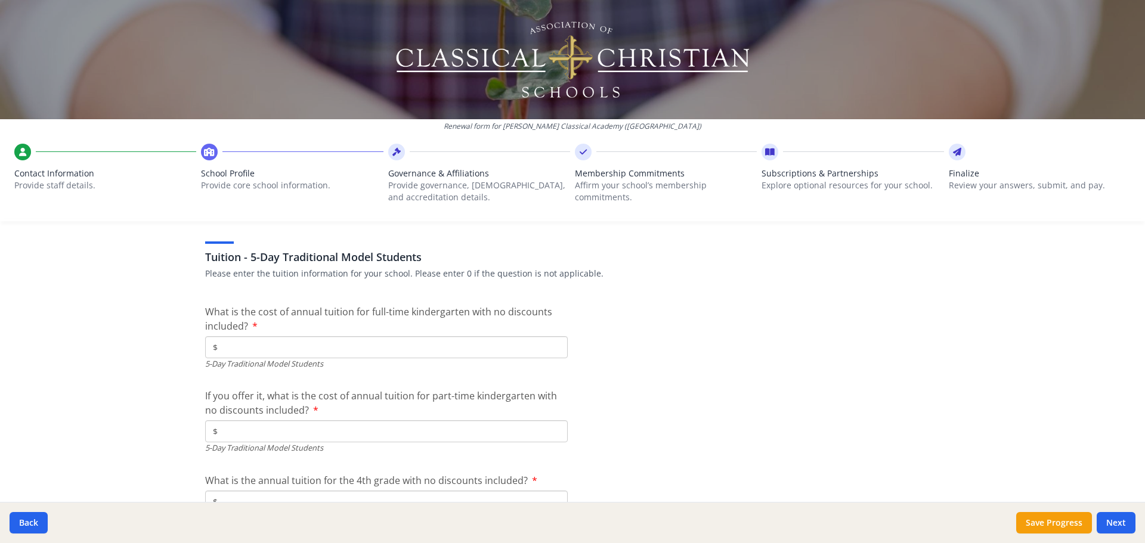
type input "0"
click at [358, 345] on input "$" at bounding box center [386, 347] width 363 height 22
type input "$9 900"
click at [332, 437] on input "$" at bounding box center [386, 431] width 363 height 22
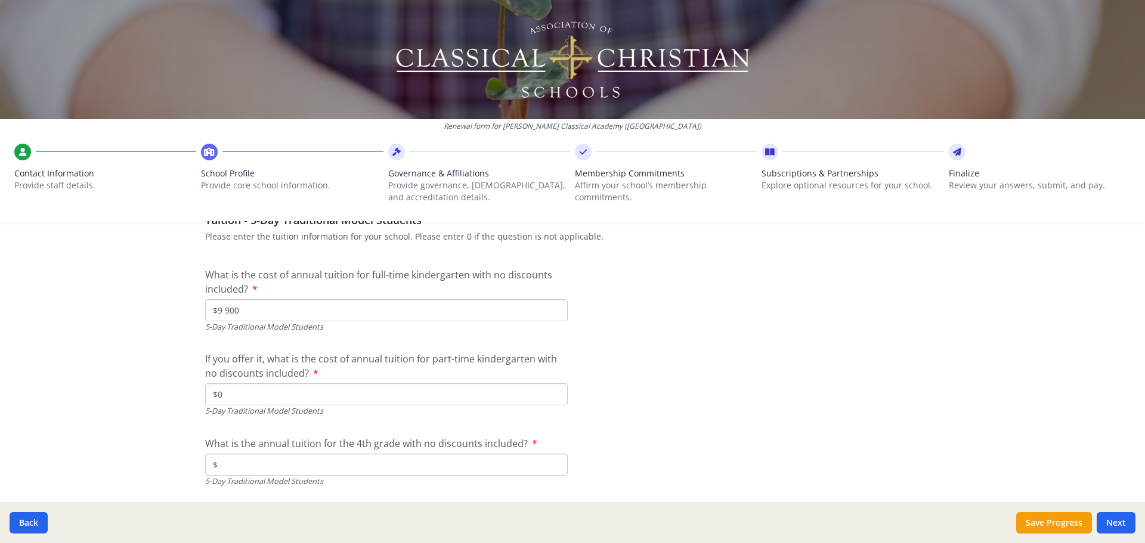
scroll to position [3306, 0]
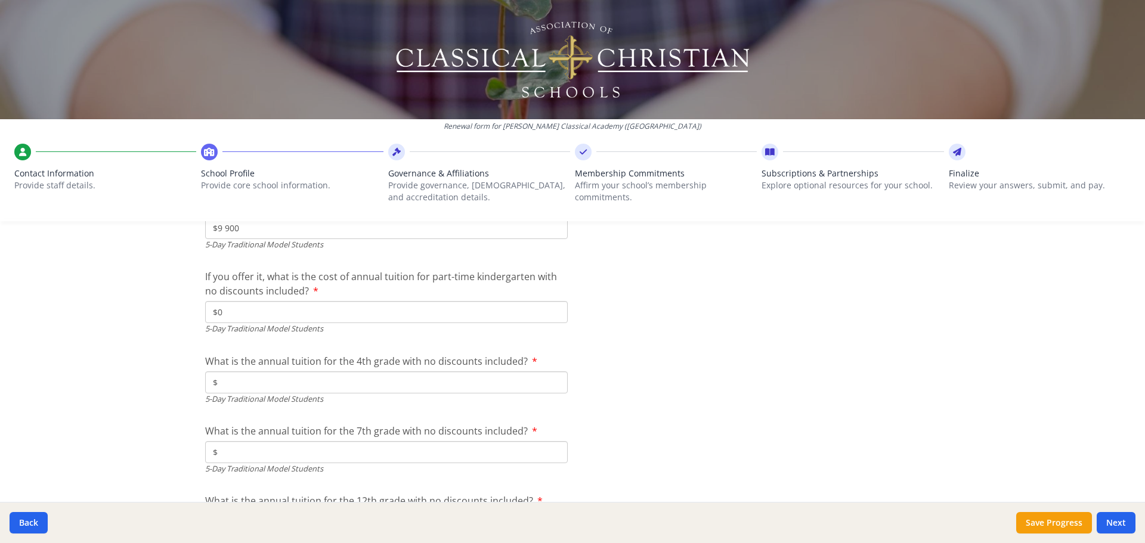
type input "$0"
click at [312, 380] on input "$" at bounding box center [386, 383] width 363 height 22
type input "$9 900"
click at [301, 451] on input "$" at bounding box center [386, 452] width 363 height 22
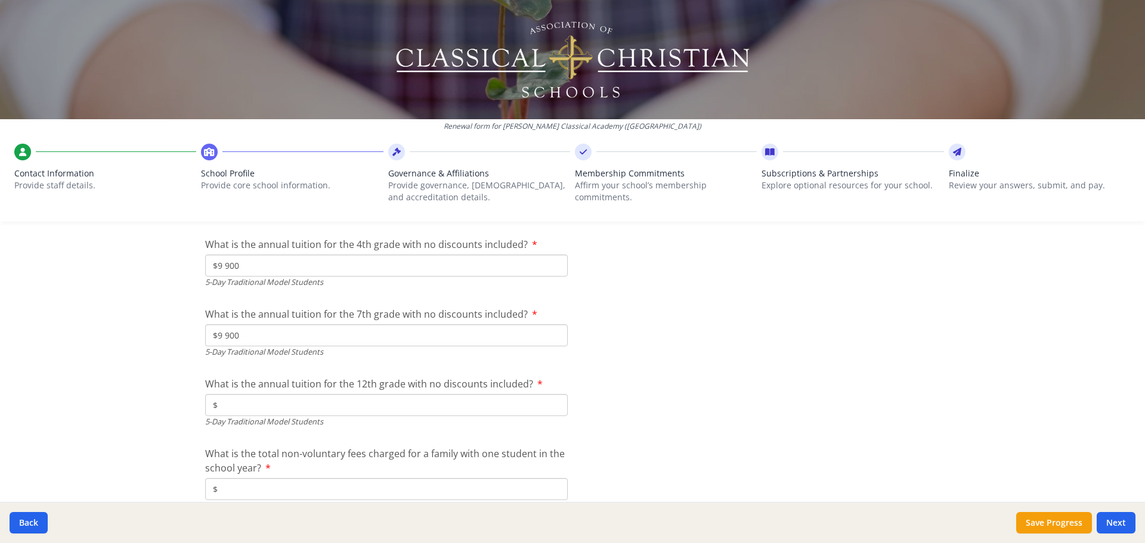
scroll to position [3425, 0]
type input "$9 900"
click at [296, 410] on input "$" at bounding box center [386, 403] width 363 height 22
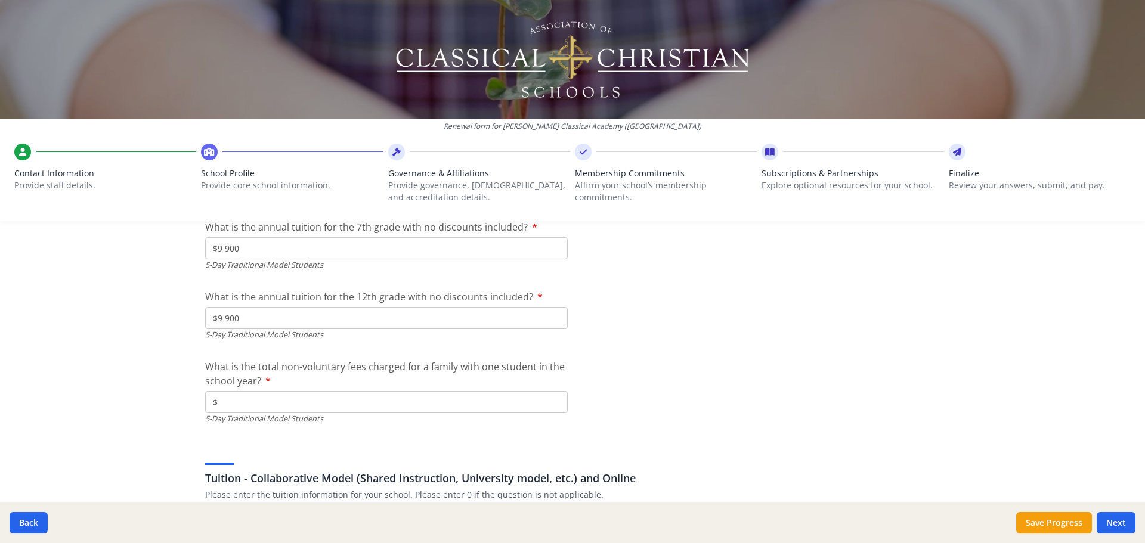
scroll to position [3544, 0]
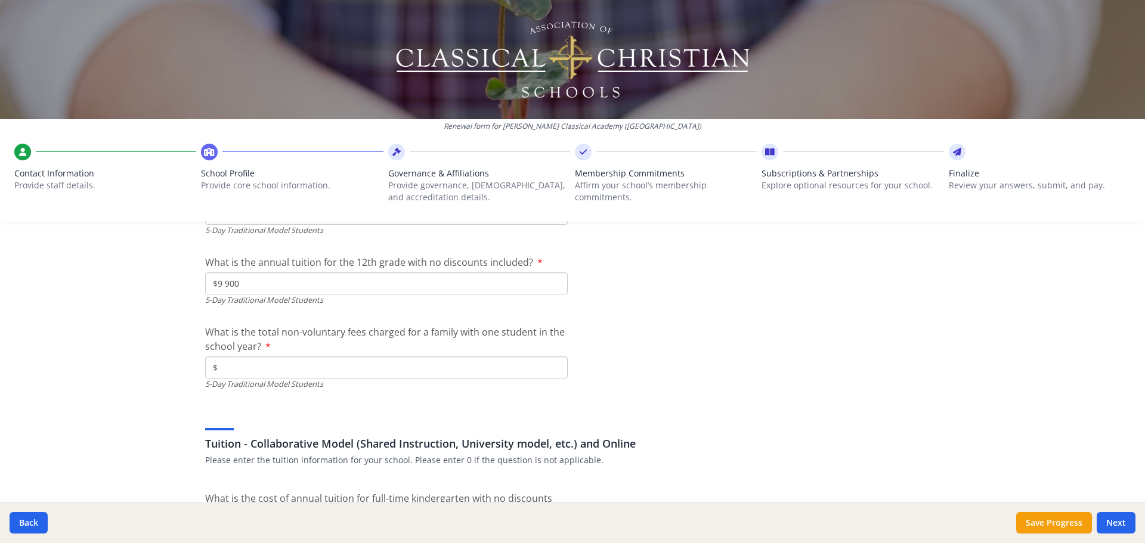
type input "$9 900"
click at [324, 361] on input "$" at bounding box center [386, 368] width 363 height 22
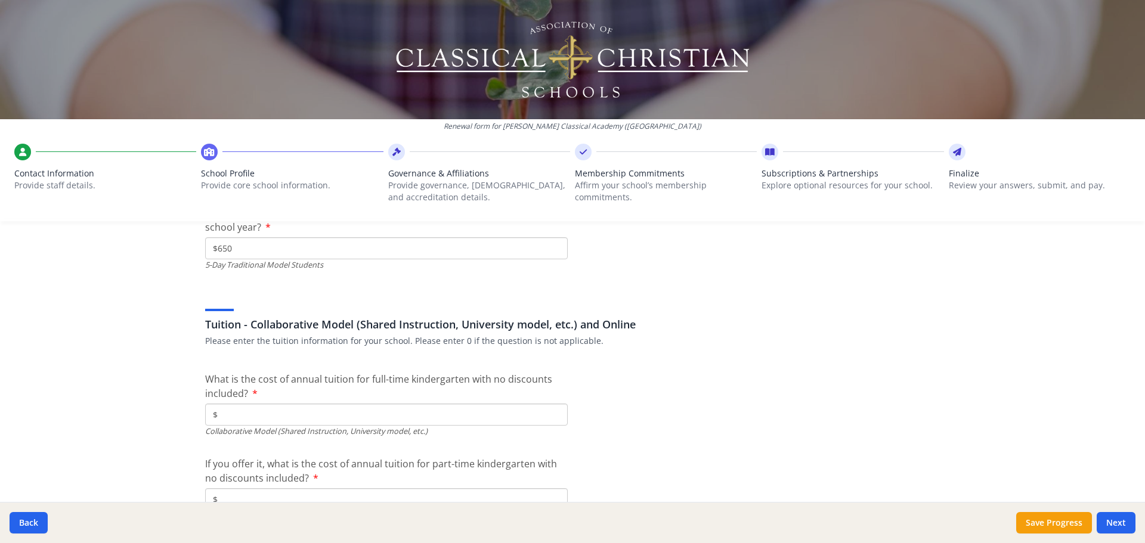
type input "$650"
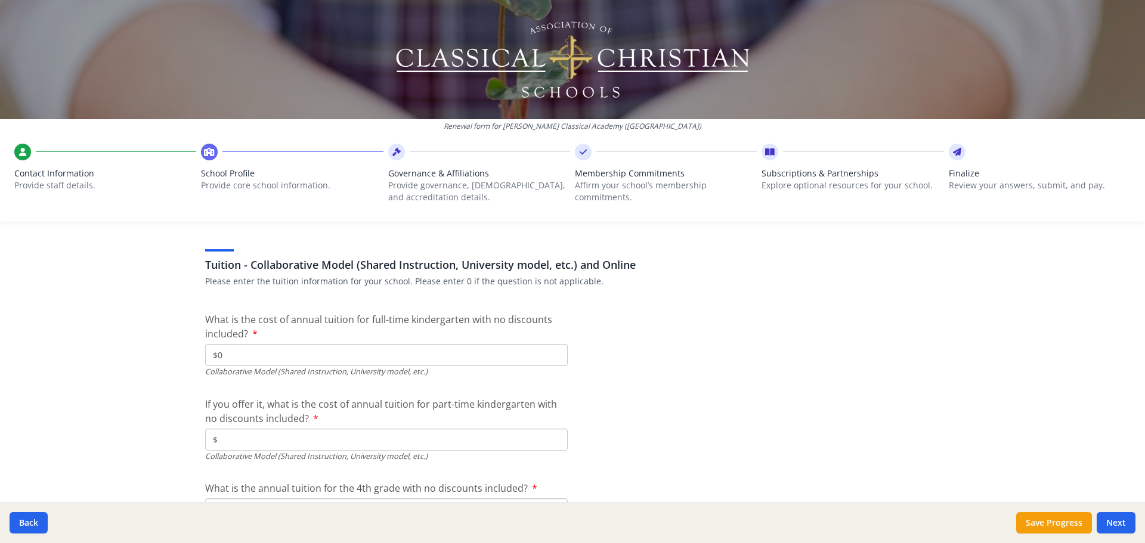
type input "$0"
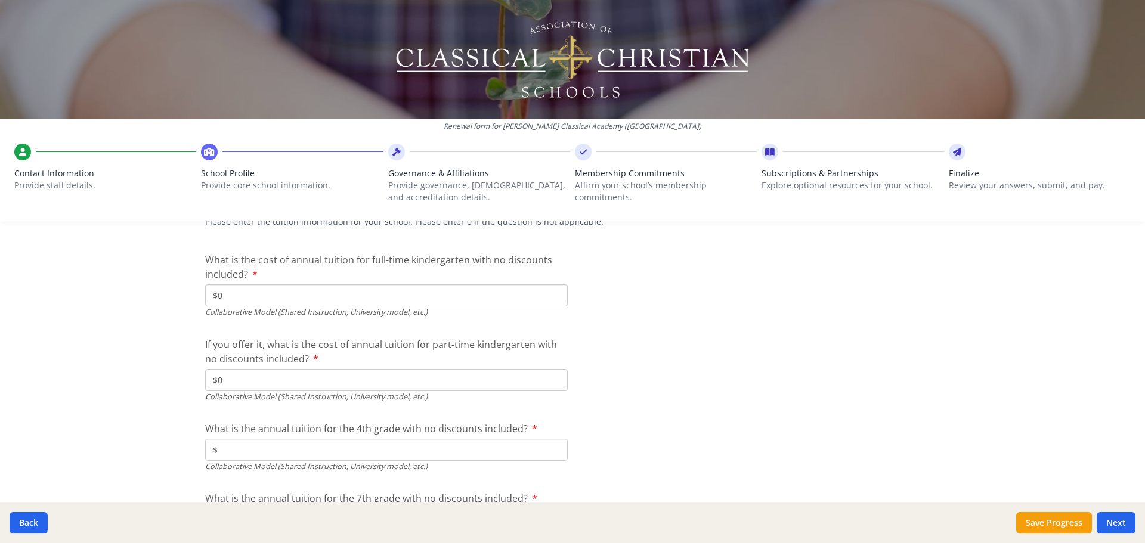
type input "$0"
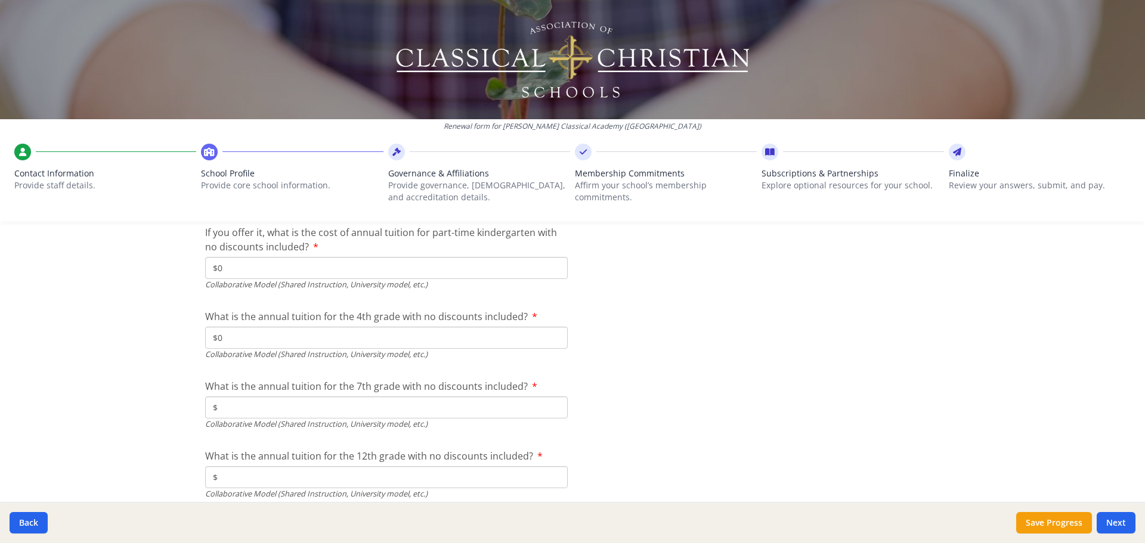
scroll to position [3902, 0]
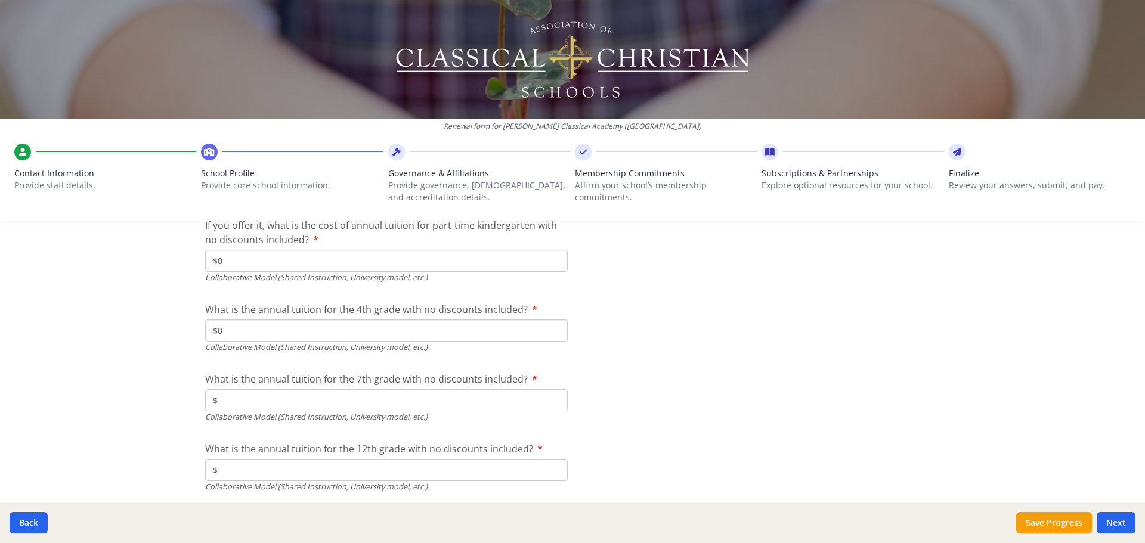
type input "$0"
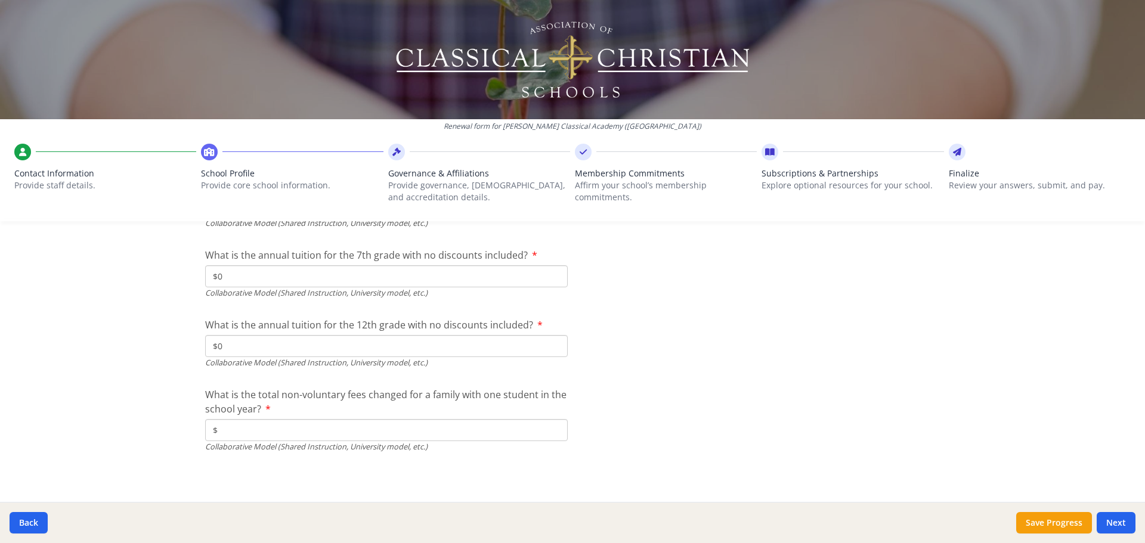
scroll to position [4027, 0]
type input "$0"
click at [305, 426] on input "$" at bounding box center [386, 429] width 363 height 22
type input "$0"
click at [1107, 523] on button "Next" at bounding box center [1116, 522] width 39 height 21
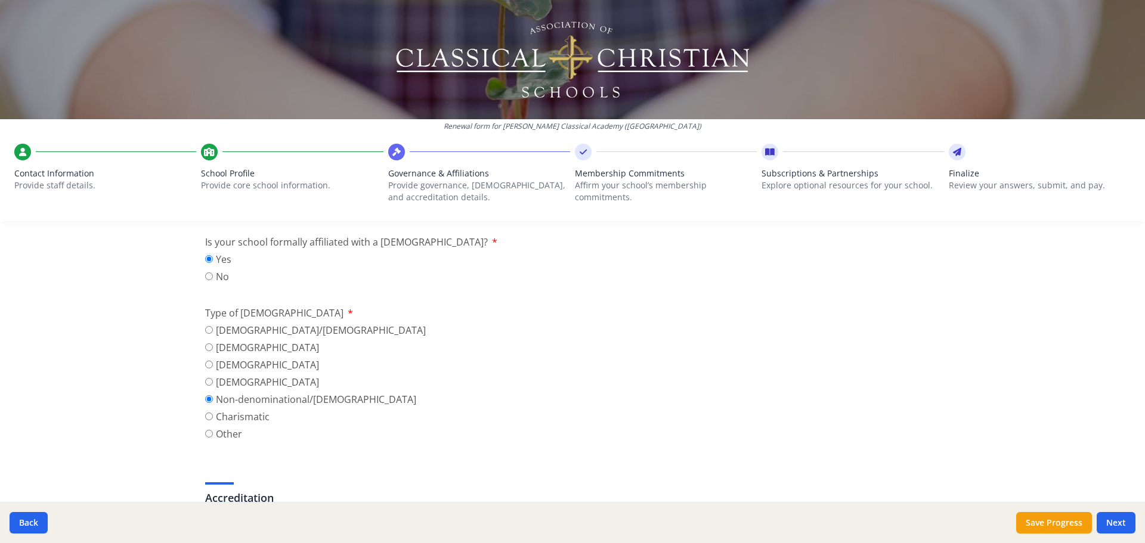
scroll to position [298, 0]
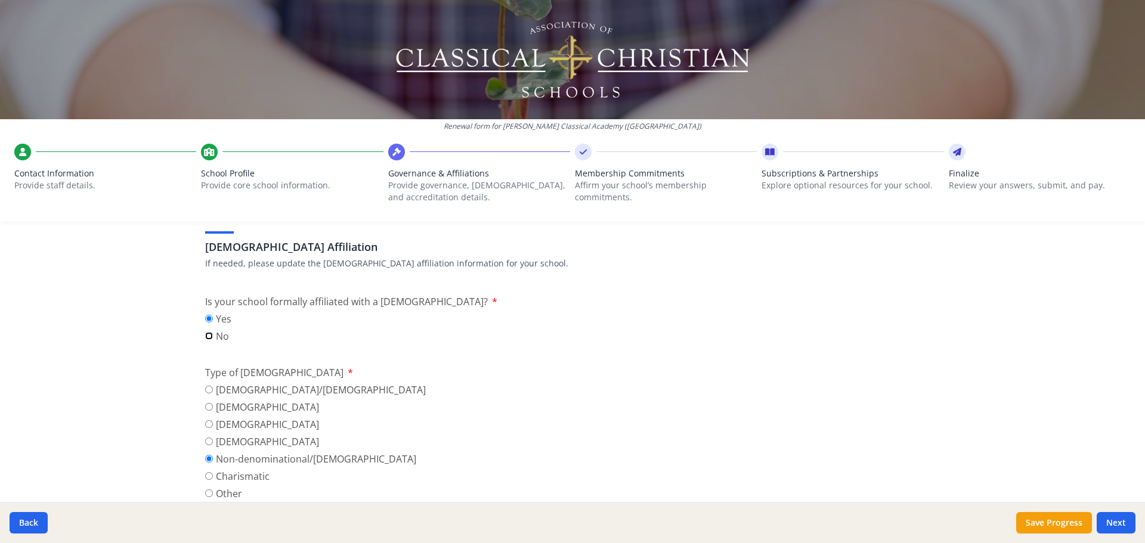
click at [206, 338] on input "No" at bounding box center [209, 336] width 8 height 8
radio input "true"
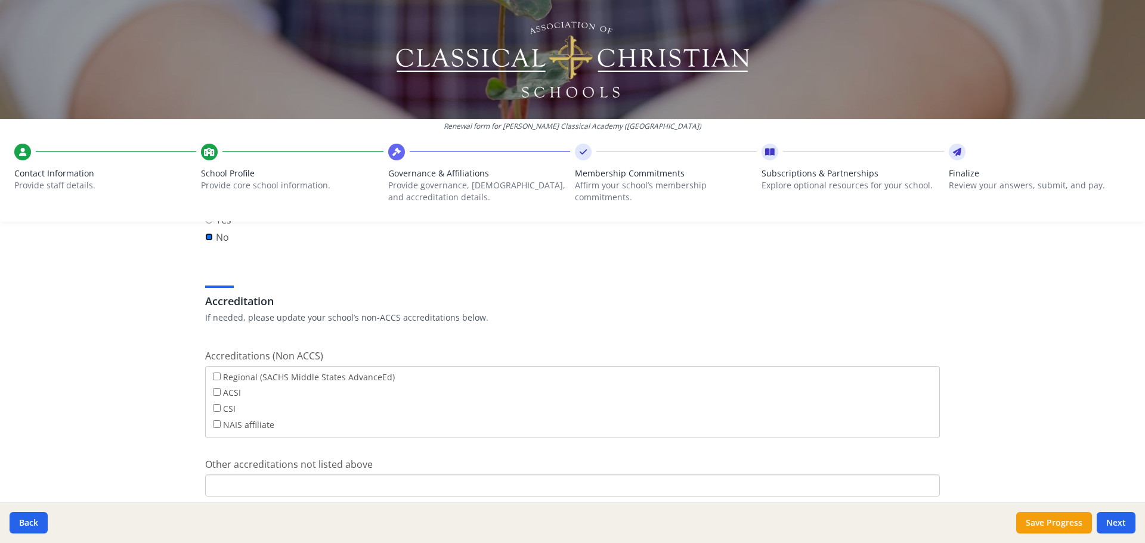
scroll to position [417, 0]
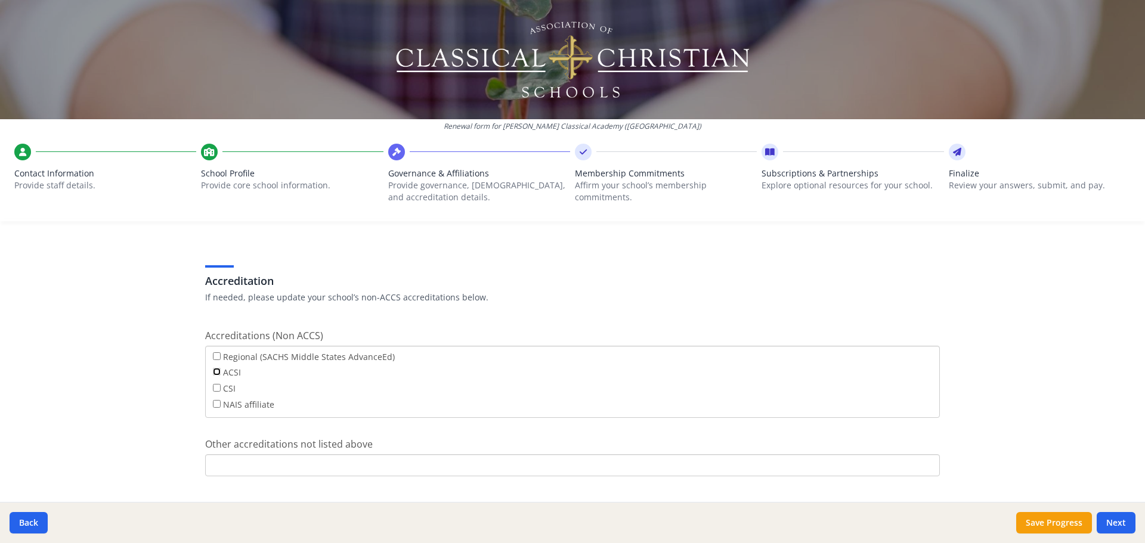
click at [213, 373] on input "ACSI" at bounding box center [217, 372] width 8 height 8
checkbox input "true"
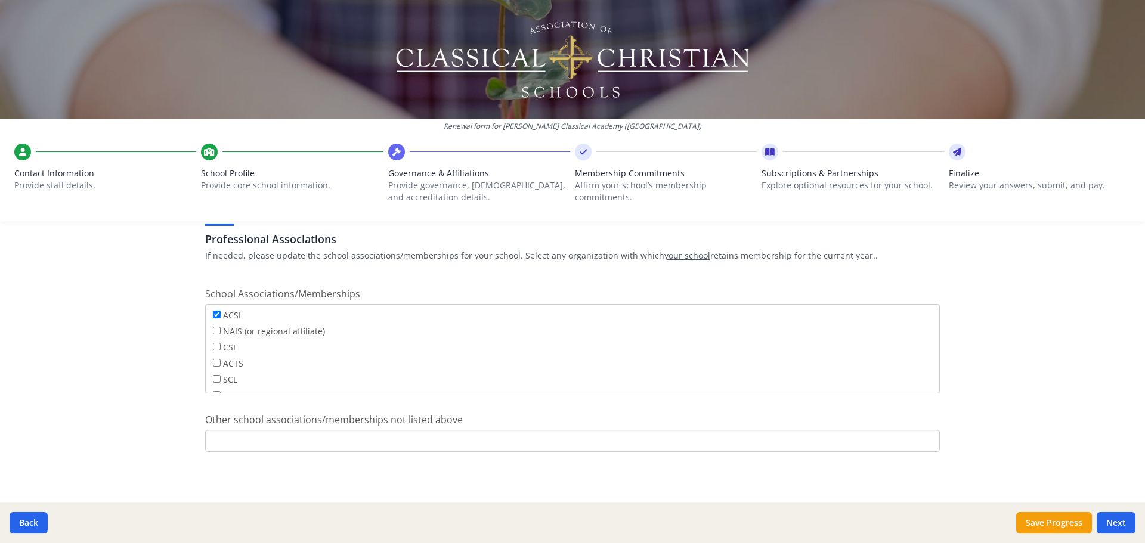
scroll to position [96, 0]
click at [1111, 521] on button "Next" at bounding box center [1116, 522] width 39 height 21
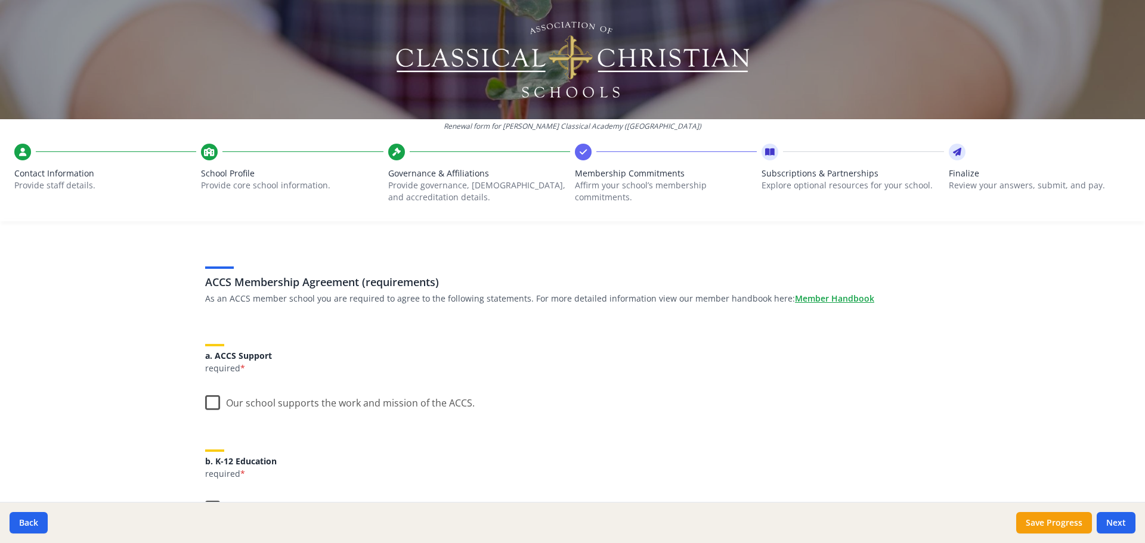
scroll to position [60, 0]
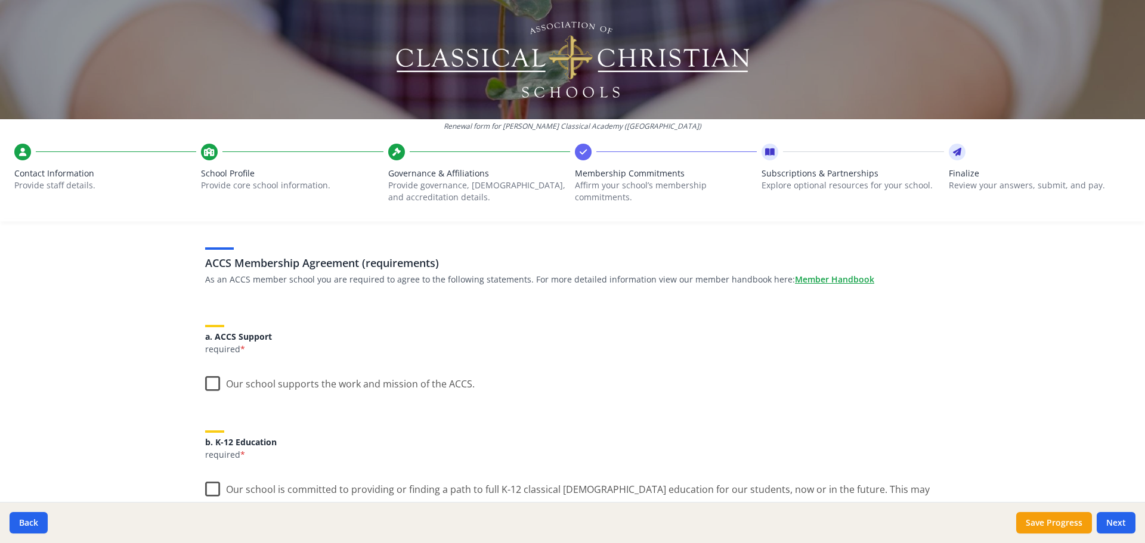
click at [205, 385] on label "Our school supports the work and mission of the ACCS." at bounding box center [340, 382] width 270 height 26
click at [0, 0] on input "Our school supports the work and mission of the ACCS." at bounding box center [0, 0] width 0 height 0
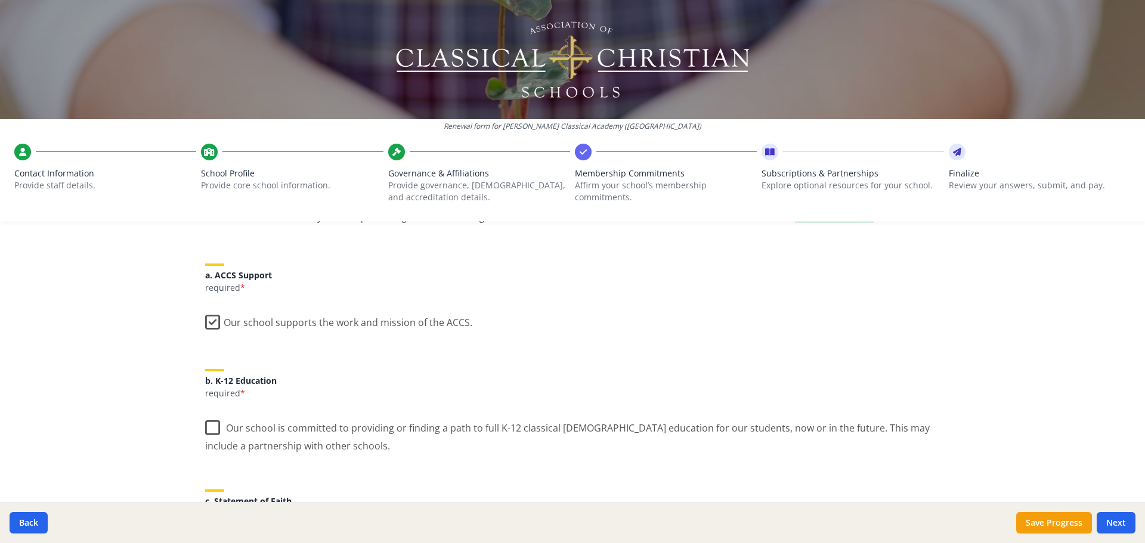
scroll to position [179, 0]
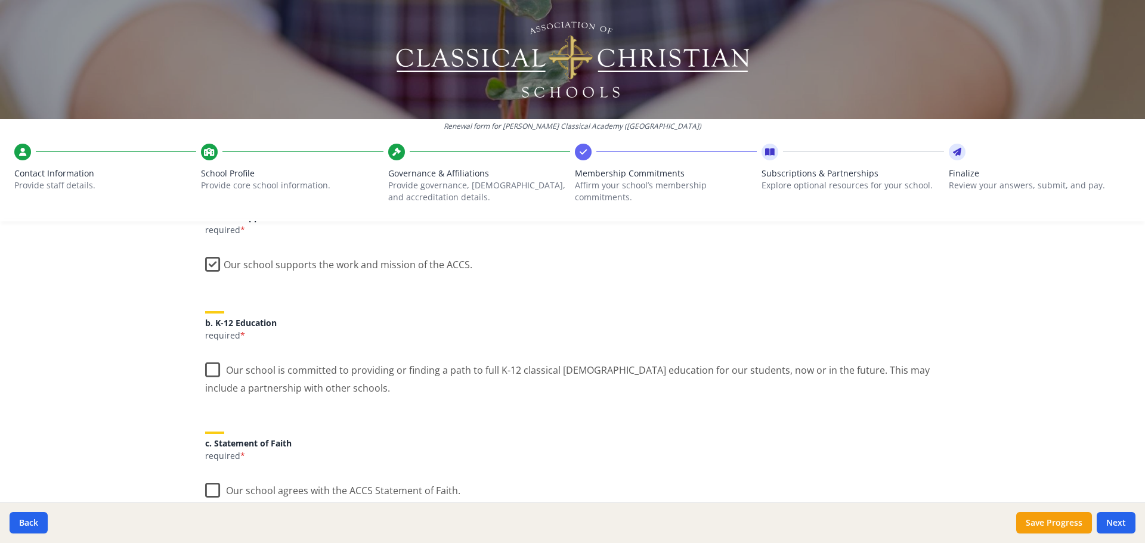
click at [208, 367] on label "Our school is committed to providing or finding a path to full K-12 classical […" at bounding box center [572, 375] width 735 height 40
click at [0, 0] on input "Our school is committed to providing or finding a path to full K-12 classical […" at bounding box center [0, 0] width 0 height 0
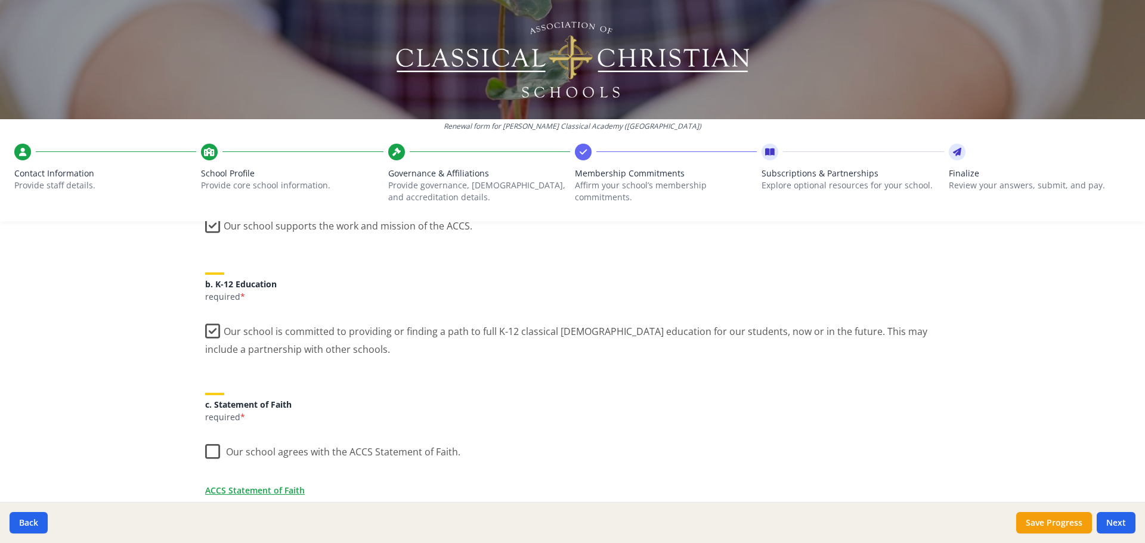
scroll to position [239, 0]
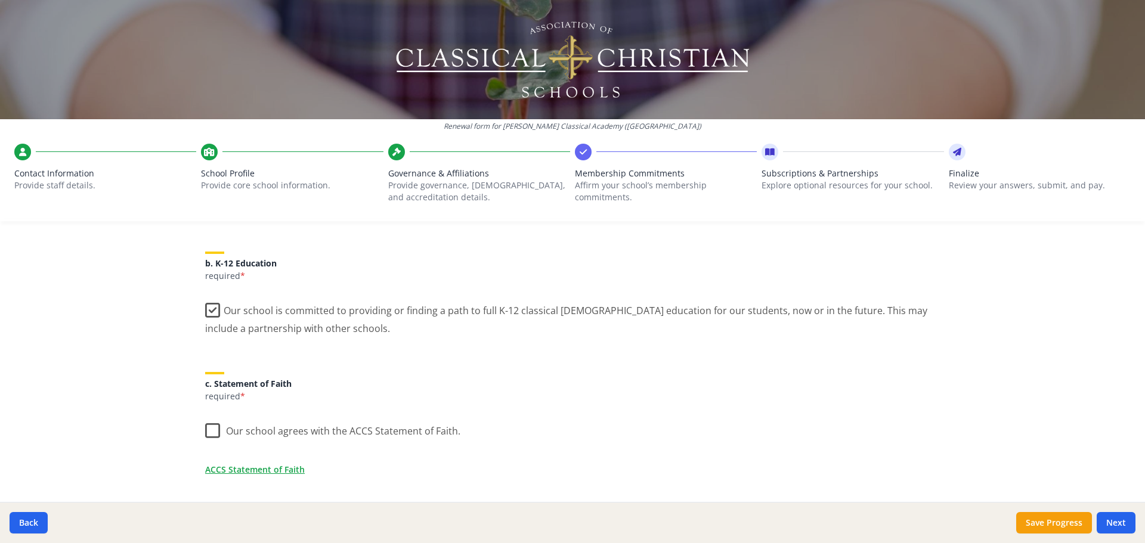
click at [205, 434] on label "Our school agrees with the ACCS Statement of Faith." at bounding box center [332, 429] width 255 height 26
click at [0, 0] on input "Our school agrees with the ACCS Statement of Faith." at bounding box center [0, 0] width 0 height 0
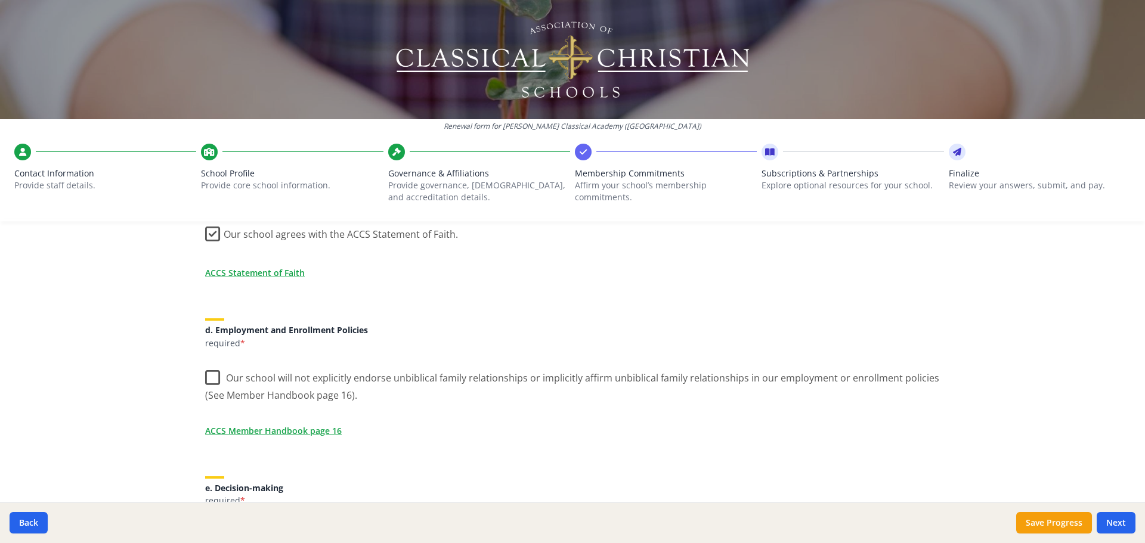
scroll to position [477, 0]
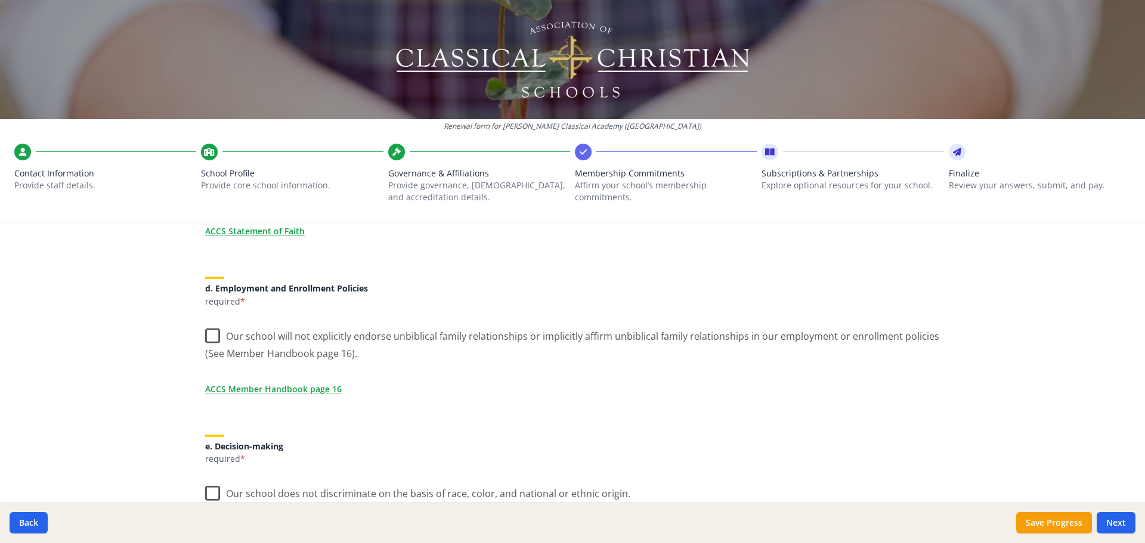
click at [208, 335] on label "Our school will not explicitly endorse unbiblical family relationships or impli…" at bounding box center [572, 341] width 735 height 40
click at [0, 0] on input "Our school will not explicitly endorse unbiblical family relationships or impli…" at bounding box center [0, 0] width 0 height 0
click at [208, 491] on label "Our school does not discriminate on the basis of race, color, and national or e…" at bounding box center [417, 491] width 425 height 26
click at [0, 0] on input "Our school does not discriminate on the basis of race, color, and national or e…" at bounding box center [0, 0] width 0 height 0
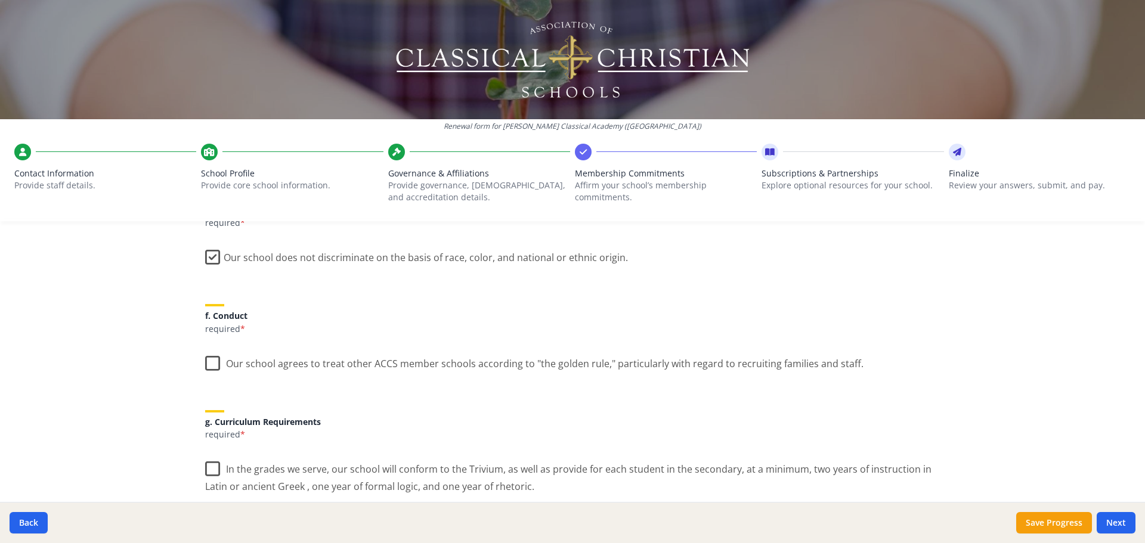
scroll to position [716, 0]
click at [211, 359] on label "Our school agrees to treat other ACCS member schools according to "the golden r…" at bounding box center [534, 359] width 658 height 26
click at [0, 0] on input "Our school agrees to treat other ACCS member schools according to "the golden r…" at bounding box center [0, 0] width 0 height 0
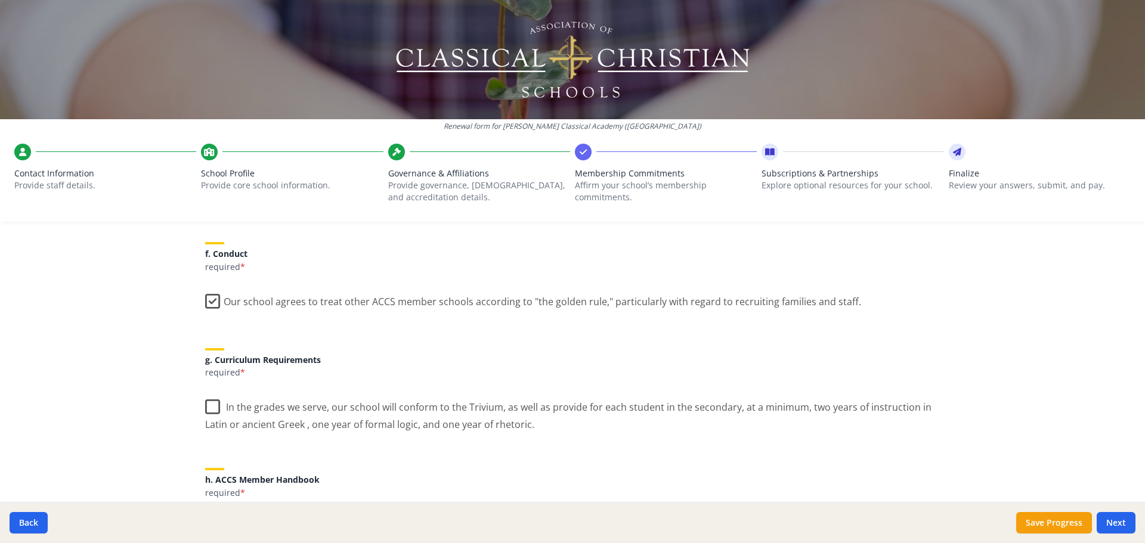
click at [209, 408] on label "In the grades we serve, our school will conform to the Trivium, as well as prov…" at bounding box center [572, 412] width 735 height 40
click at [0, 0] on input "In the grades we serve, our school will conform to the Trivium, as well as prov…" at bounding box center [0, 0] width 0 height 0
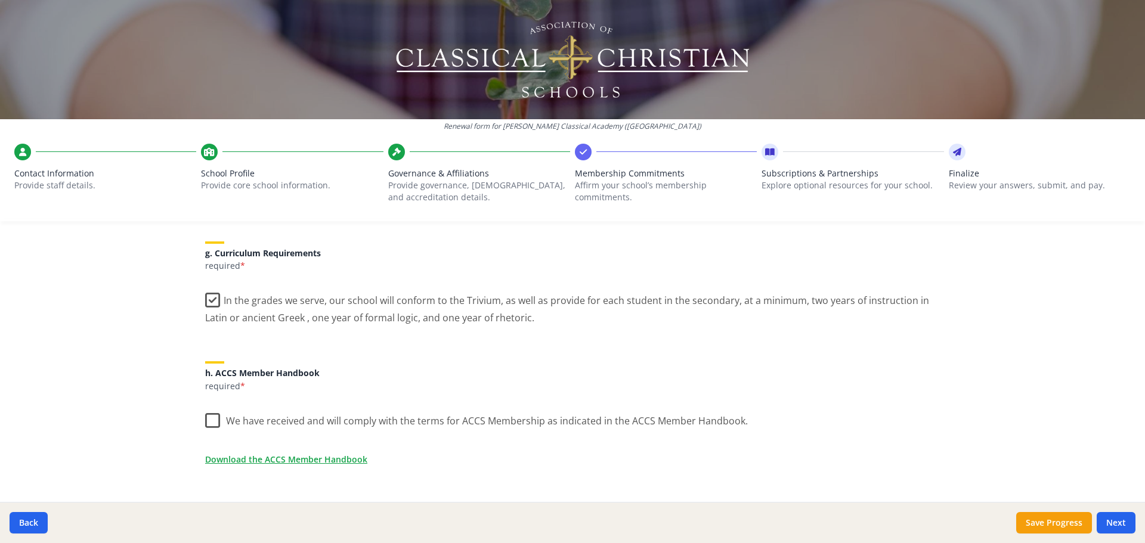
scroll to position [895, 0]
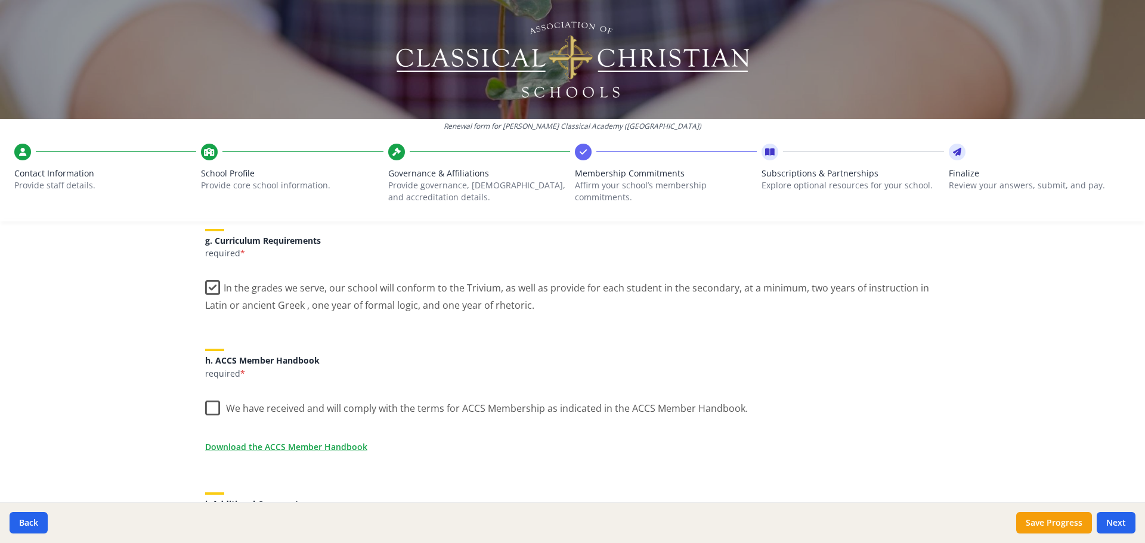
click at [211, 407] on label "We have received and will comply with the terms for ACCS Membership as indicate…" at bounding box center [476, 406] width 543 height 26
click at [0, 0] on input "We have received and will comply with the terms for ACCS Membership as indicate…" at bounding box center [0, 0] width 0 height 0
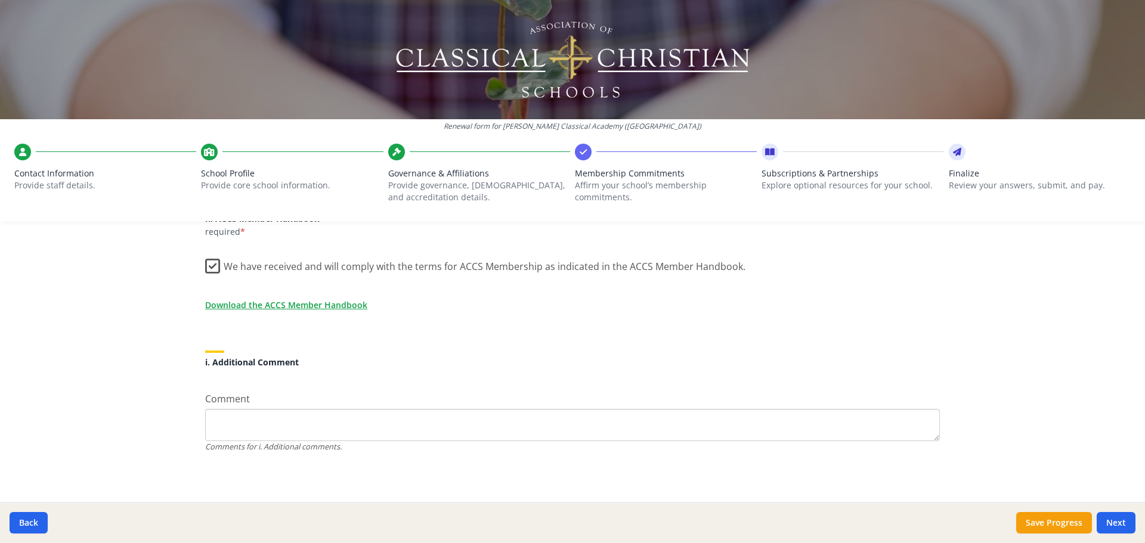
scroll to position [1038, 0]
click at [1119, 522] on button "Next" at bounding box center [1116, 522] width 39 height 21
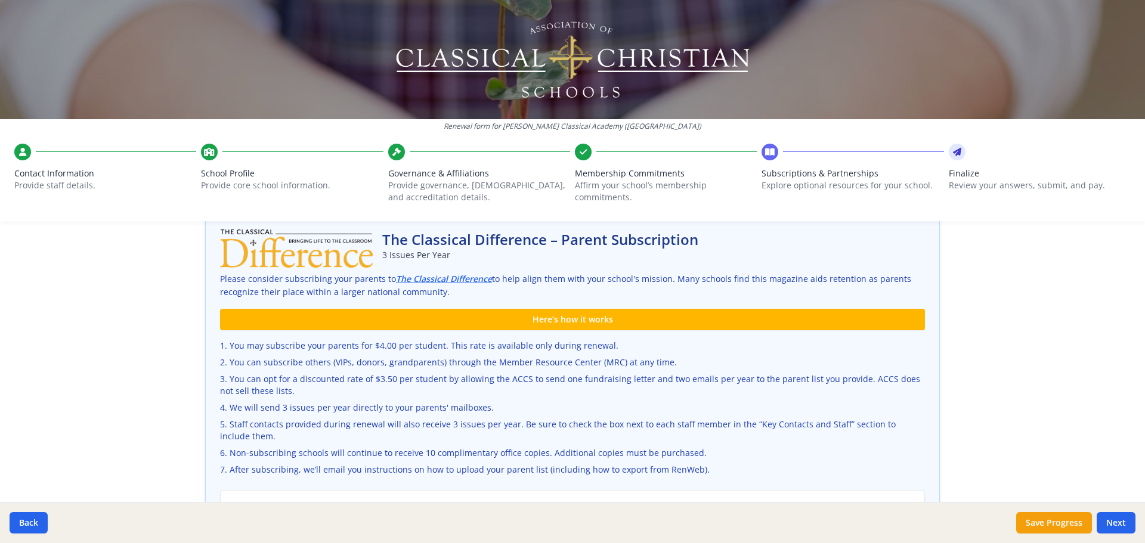
scroll to position [283, 0]
